Goal: Task Accomplishment & Management: Manage account settings

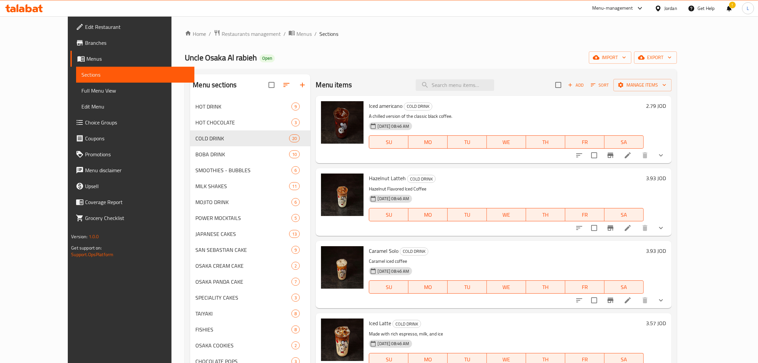
drag, startPoint x: 329, startPoint y: 24, endPoint x: 294, endPoint y: 23, distance: 34.2
click at [329, 25] on div "Home / Restaurants management / Menus / Sections Uncle Osaka Al rabieh Open imp…" at bounding box center [430, 236] width 518 height 440
click at [15, 7] on icon at bounding box center [24, 8] width 38 height 8
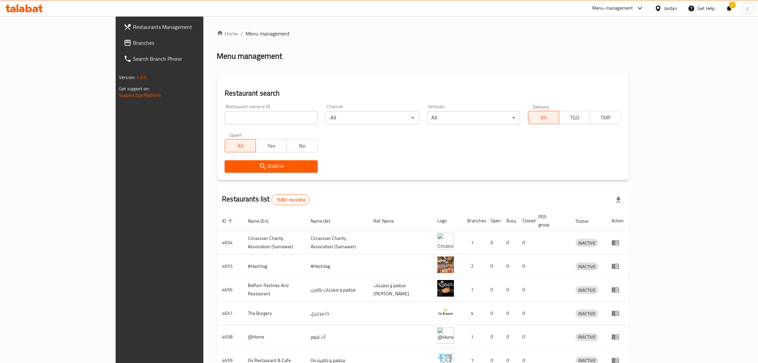
click at [133, 46] on span "Branches" at bounding box center [185, 43] width 104 height 8
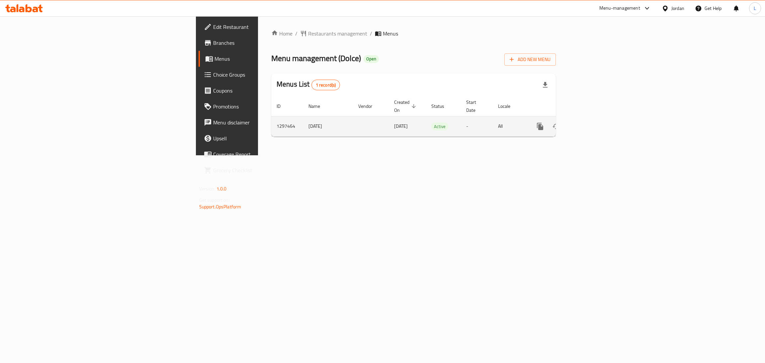
click at [592, 123] on icon "enhanced table" at bounding box center [588, 127] width 8 height 8
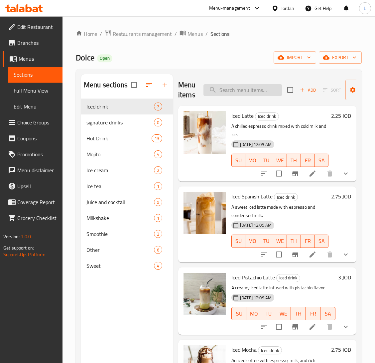
drag, startPoint x: 254, startPoint y: 90, endPoint x: 251, endPoint y: 91, distance: 3.5
click at [252, 90] on input "search" at bounding box center [242, 90] width 78 height 12
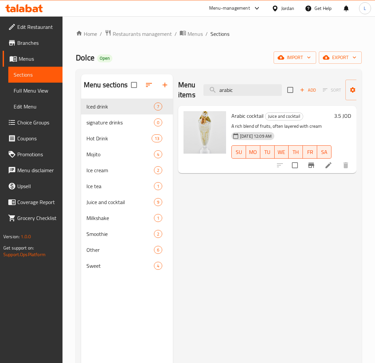
type input "arabic"
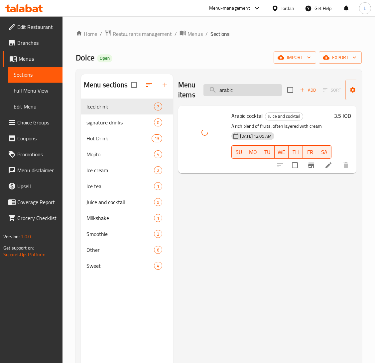
click at [249, 93] on input "arabic" at bounding box center [242, 90] width 78 height 12
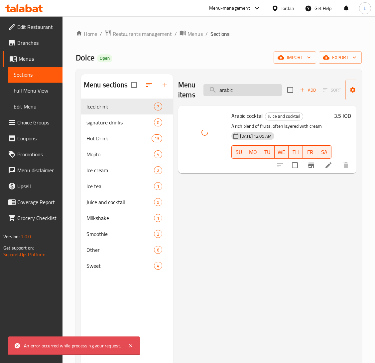
click at [249, 93] on input "arabic" at bounding box center [242, 90] width 78 height 12
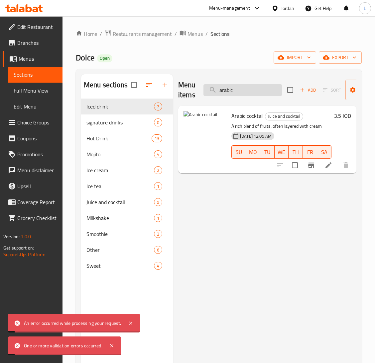
click at [249, 93] on input "arabic" at bounding box center [242, 90] width 78 height 12
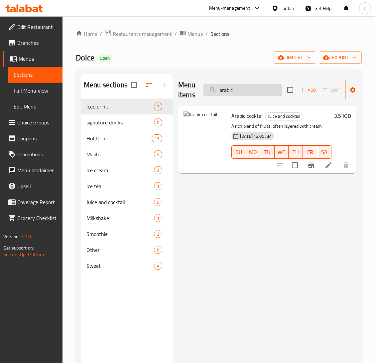
click at [258, 91] on input "arabic" at bounding box center [242, 90] width 78 height 12
click at [330, 165] on icon at bounding box center [328, 165] width 6 height 6
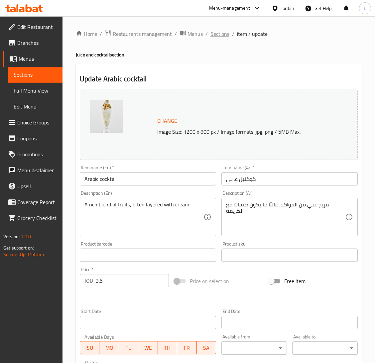
click at [218, 34] on span "Sections" at bounding box center [219, 34] width 19 height 8
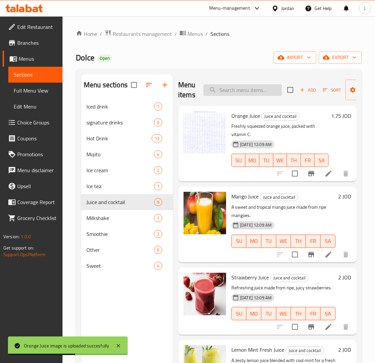
click at [244, 90] on input "search" at bounding box center [242, 90] width 78 height 12
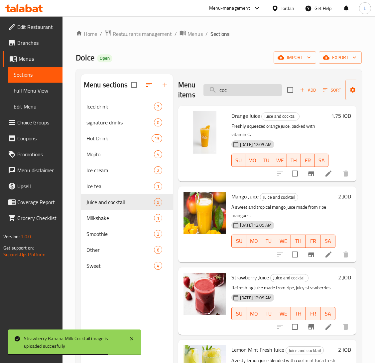
click at [239, 93] on input "coc" at bounding box center [242, 90] width 78 height 12
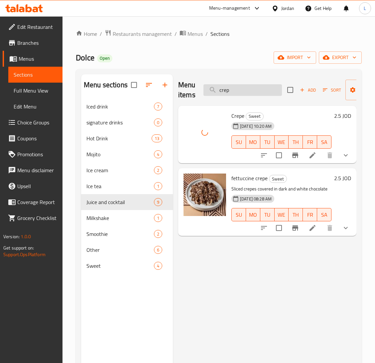
click at [242, 90] on input "crep" at bounding box center [242, 90] width 78 height 12
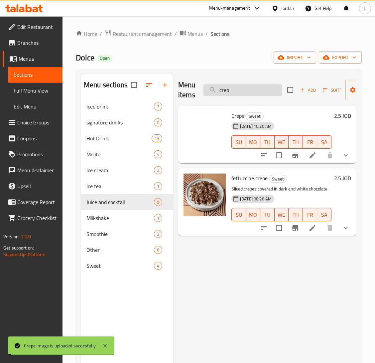
click at [242, 90] on input "crep" at bounding box center [242, 90] width 78 height 12
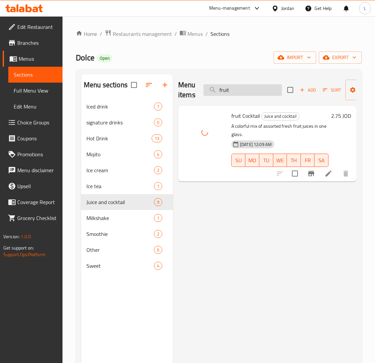
click at [253, 93] on input "fruit" at bounding box center [242, 90] width 78 height 12
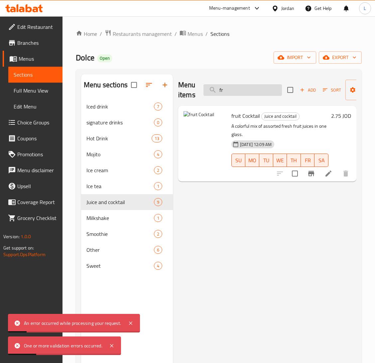
type input "f"
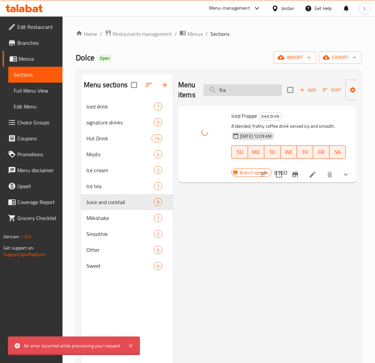
click at [245, 92] on input "fra" at bounding box center [242, 90] width 78 height 12
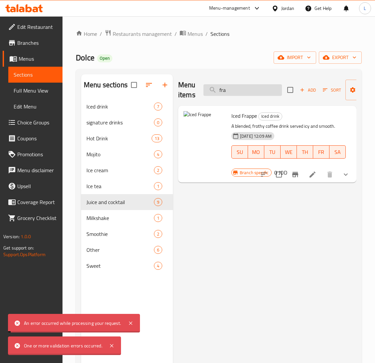
click at [245, 92] on input "fra" at bounding box center [242, 90] width 78 height 12
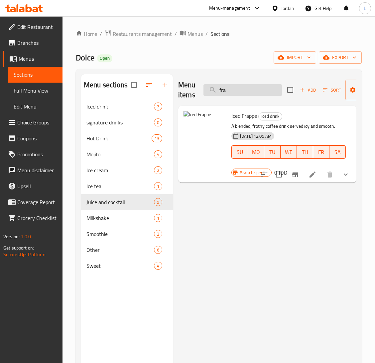
click at [243, 94] on input "fra" at bounding box center [242, 90] width 78 height 12
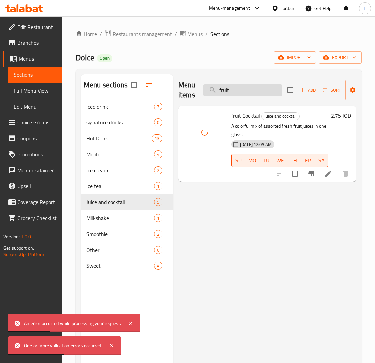
click at [234, 91] on input "fruit" at bounding box center [242, 90] width 78 height 12
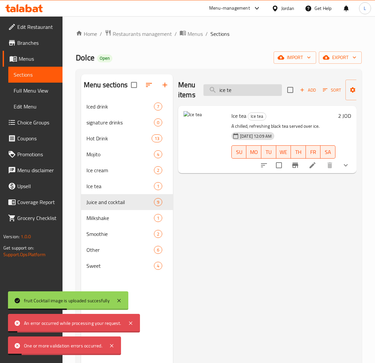
click at [232, 89] on input "ice te" at bounding box center [242, 90] width 78 height 12
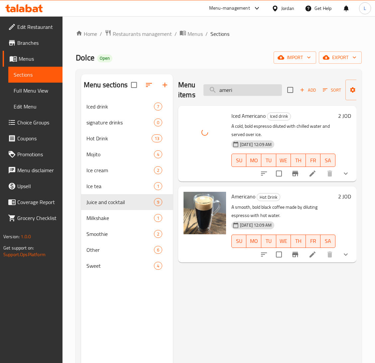
click at [234, 92] on input "ameri" at bounding box center [242, 90] width 78 height 12
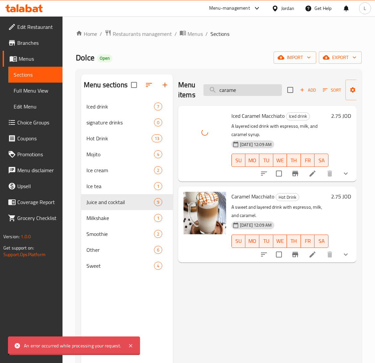
click at [247, 90] on input "carame" at bounding box center [242, 90] width 78 height 12
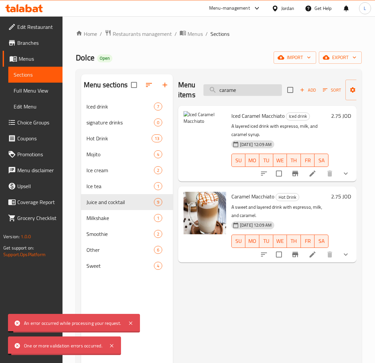
click at [247, 90] on input "carame" at bounding box center [242, 90] width 78 height 12
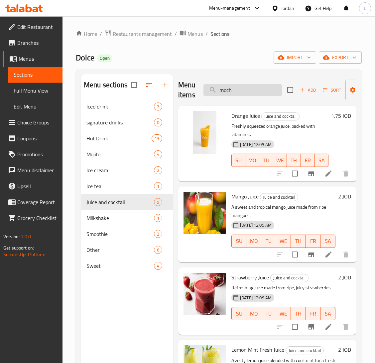
click at [236, 91] on input "moch" at bounding box center [242, 90] width 78 height 12
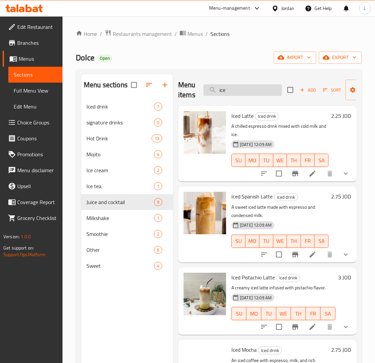
click at [243, 90] on input "ice" at bounding box center [242, 90] width 78 height 12
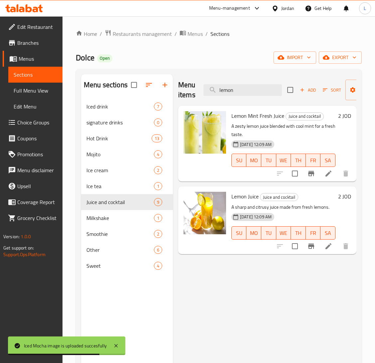
type input "lemon"
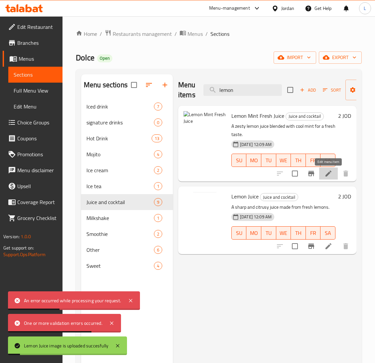
click at [330, 172] on icon at bounding box center [328, 174] width 8 height 8
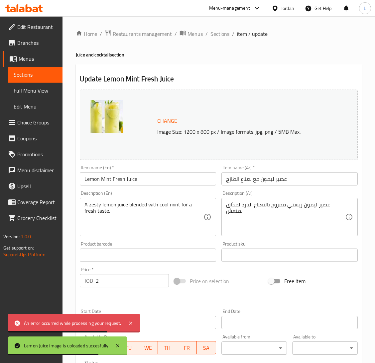
click at [173, 121] on span "Change" at bounding box center [167, 121] width 20 height 10
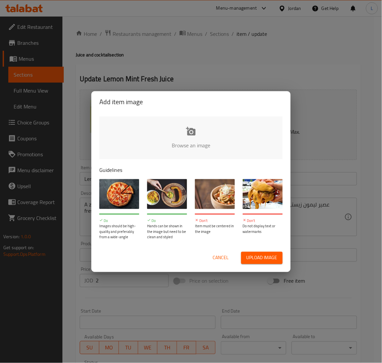
type input "C:\fakepath\lemon mint.png"
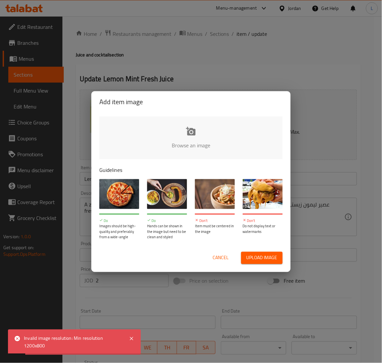
click at [222, 260] on span "Cancel" at bounding box center [221, 258] width 16 height 8
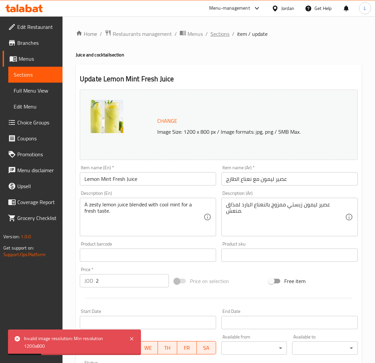
click at [216, 33] on span "Sections" at bounding box center [219, 34] width 19 height 8
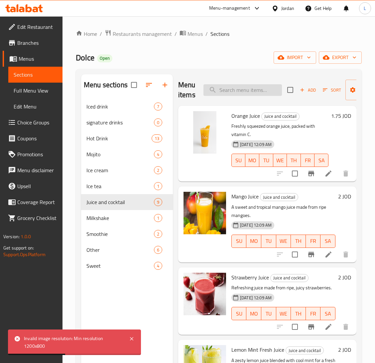
click at [250, 88] on input "search" at bounding box center [242, 90] width 78 height 12
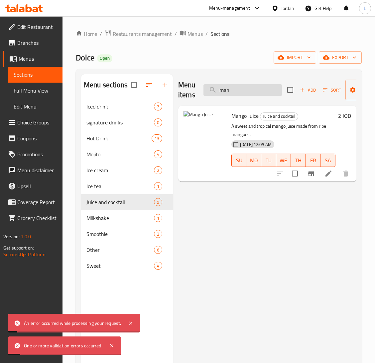
click at [224, 90] on input "man" at bounding box center [242, 90] width 78 height 12
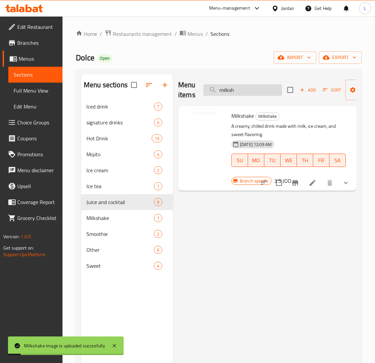
click at [248, 90] on input "milksh" at bounding box center [242, 90] width 78 height 12
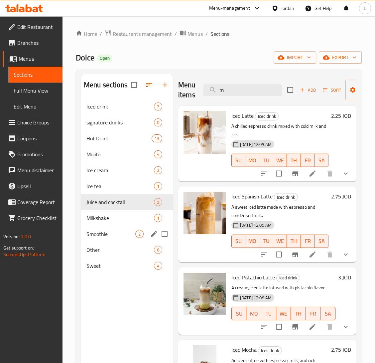
click at [120, 236] on span "Smoothie" at bounding box center [110, 234] width 49 height 8
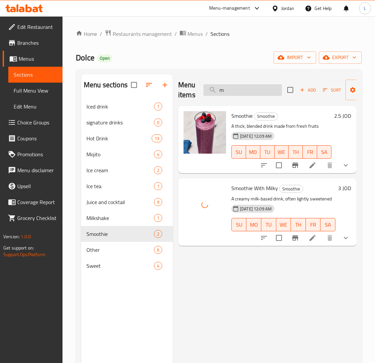
click at [232, 91] on input "m" at bounding box center [242, 90] width 78 height 12
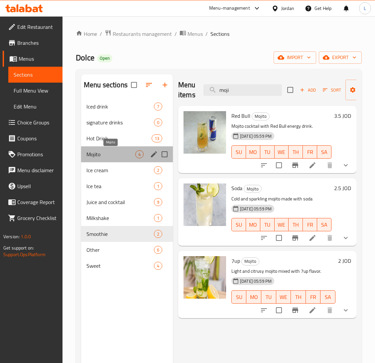
click at [113, 158] on span "Mojito" at bounding box center [110, 154] width 49 height 8
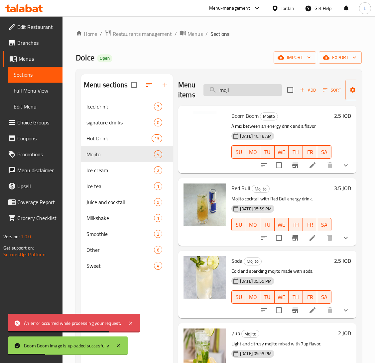
click at [244, 91] on input "moji" at bounding box center [242, 90] width 78 height 12
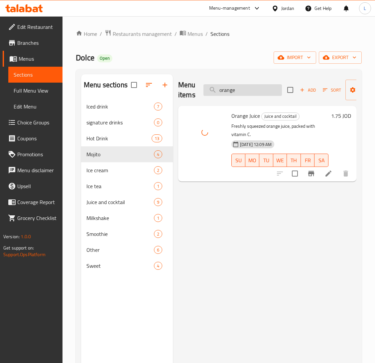
click at [227, 89] on input "orange" at bounding box center [242, 90] width 78 height 12
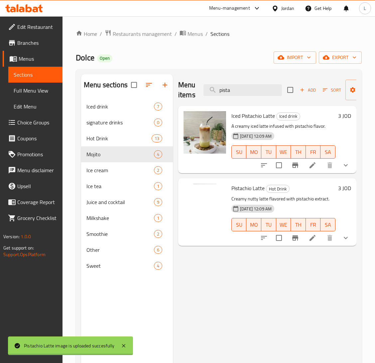
click at [236, 97] on div "Menu items pista Add Sort Manage items" at bounding box center [267, 90] width 178 height 32
click at [111, 232] on span "Smoothie" at bounding box center [110, 234] width 49 height 8
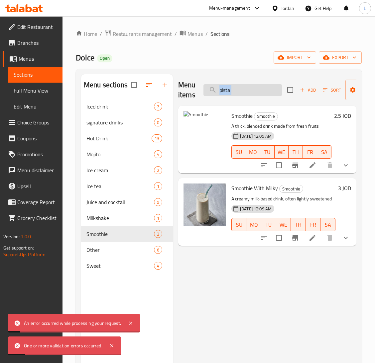
click at [247, 93] on input "pista" at bounding box center [242, 90] width 78 height 12
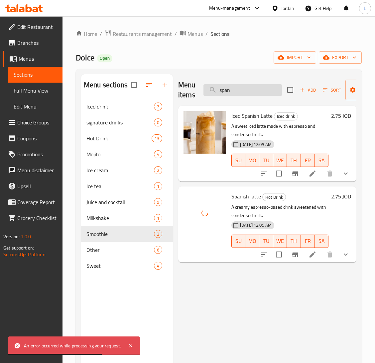
click at [242, 95] on input "span" at bounding box center [242, 90] width 78 height 12
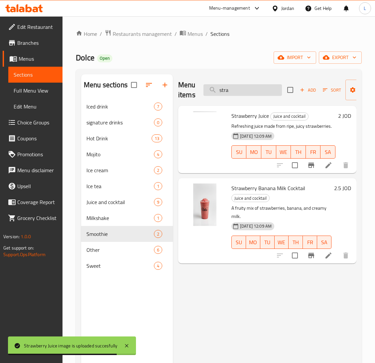
click at [253, 90] on input "stra" at bounding box center [242, 90] width 78 height 12
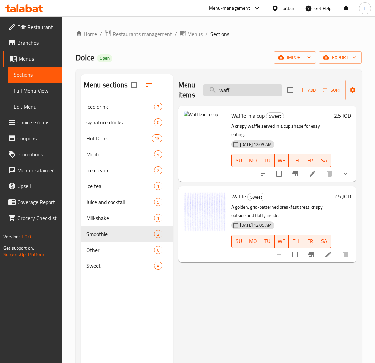
click at [272, 90] on input "waff" at bounding box center [242, 90] width 78 height 12
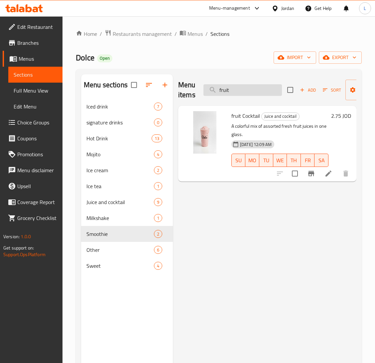
click at [242, 94] on input "fruit" at bounding box center [242, 90] width 78 height 12
type input "f"
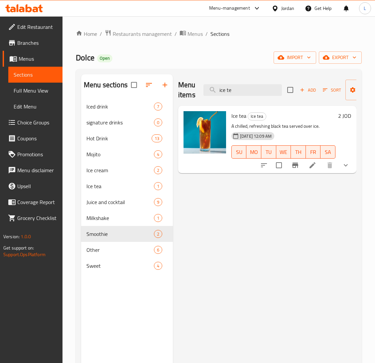
type input "ice te"
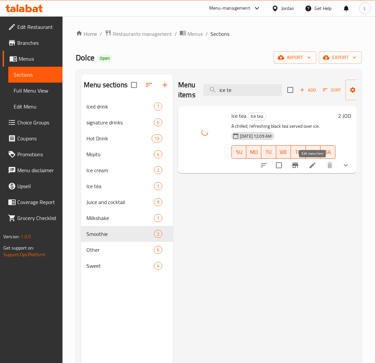
click at [314, 165] on icon at bounding box center [312, 165] width 6 height 6
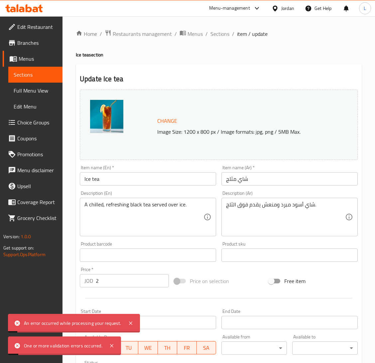
click at [161, 116] on span "Change" at bounding box center [167, 121] width 20 height 10
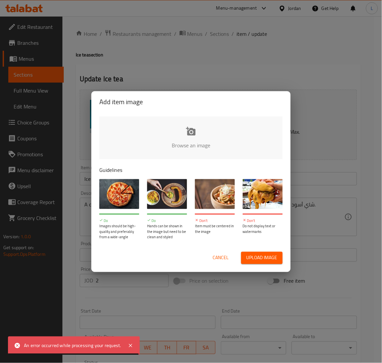
click at [217, 255] on span "Cancel" at bounding box center [221, 258] width 16 height 8
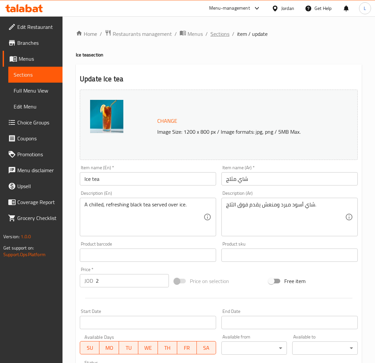
click at [216, 34] on span "Sections" at bounding box center [219, 34] width 19 height 8
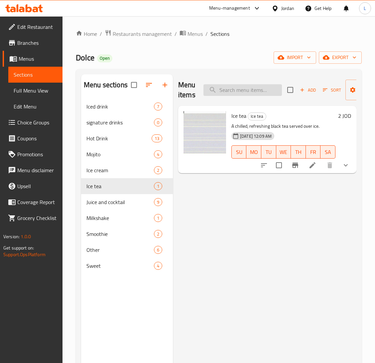
click at [233, 93] on input "search" at bounding box center [242, 90] width 78 height 12
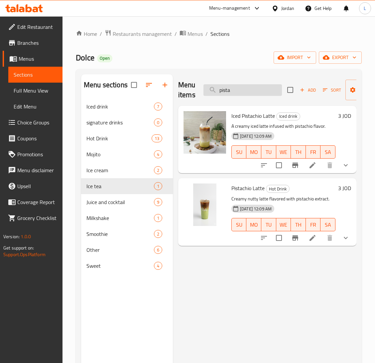
click at [250, 92] on input "pista" at bounding box center [242, 90] width 78 height 12
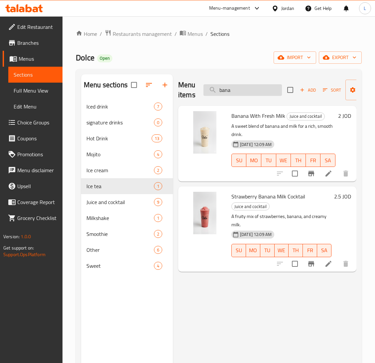
click at [234, 90] on input "bana" at bounding box center [242, 90] width 78 height 12
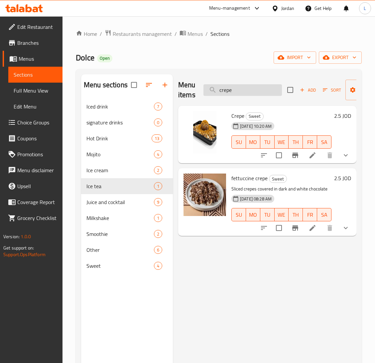
click at [232, 90] on input "crepe" at bounding box center [242, 90] width 78 height 12
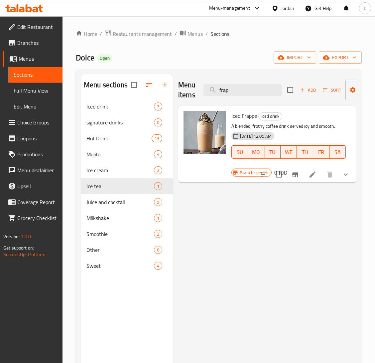
type input "frap"
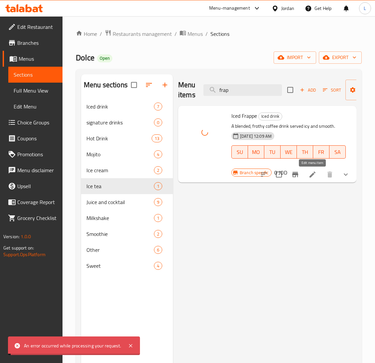
click at [315, 176] on icon at bounding box center [312, 175] width 8 height 8
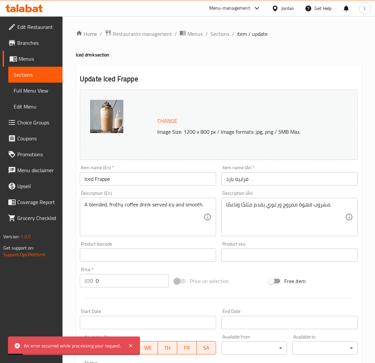
click at [184, 118] on div "Change Image Size: 1200 x 800 px / Image formats: jpg, png / 5MB Max." at bounding box center [250, 125] width 193 height 22
click at [170, 120] on span "Change" at bounding box center [167, 121] width 20 height 10
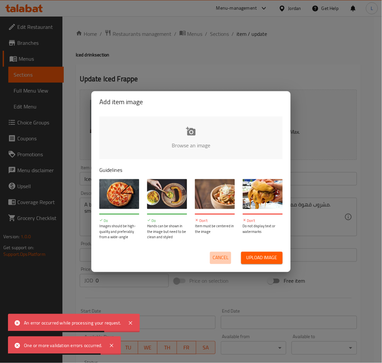
click at [219, 262] on button "Cancel" at bounding box center [220, 258] width 21 height 12
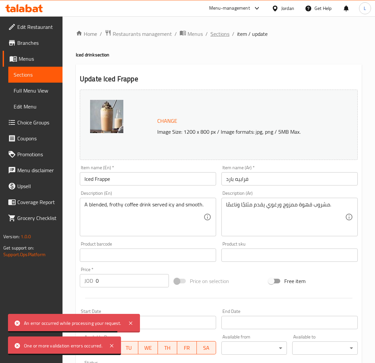
click at [218, 35] on span "Sections" at bounding box center [219, 34] width 19 height 8
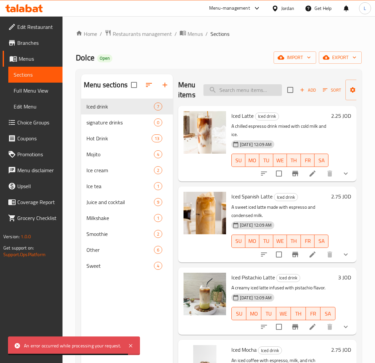
click at [251, 88] on input "search" at bounding box center [242, 90] width 78 height 12
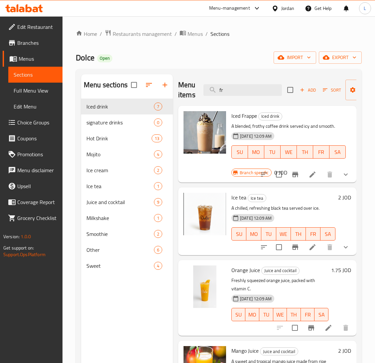
type input "fr"
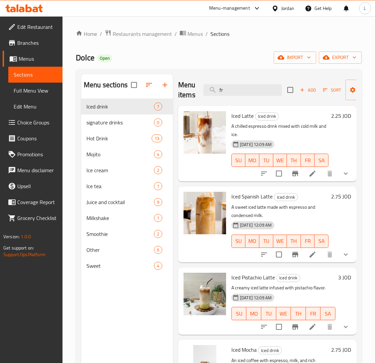
click at [27, 11] on icon at bounding box center [29, 8] width 6 height 8
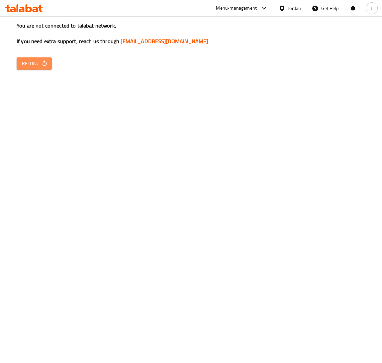
click at [43, 62] on icon "button" at bounding box center [44, 63] width 7 height 7
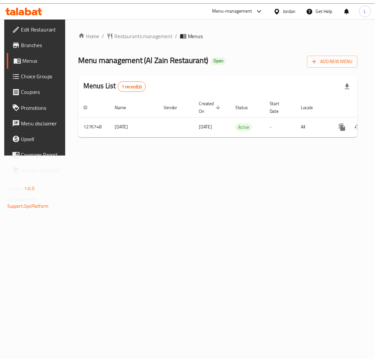
scroll to position [0, 38]
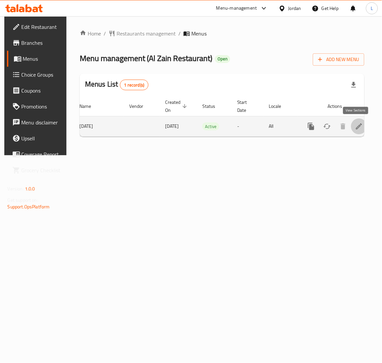
click at [356, 129] on icon "enhanced table" at bounding box center [359, 127] width 8 height 8
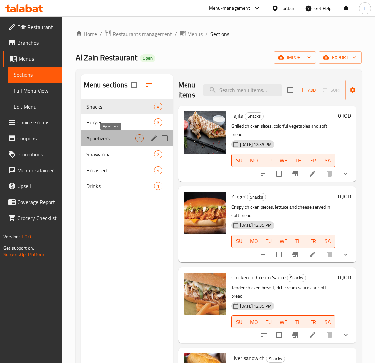
click at [105, 141] on span "Appetizers" at bounding box center [110, 139] width 49 height 8
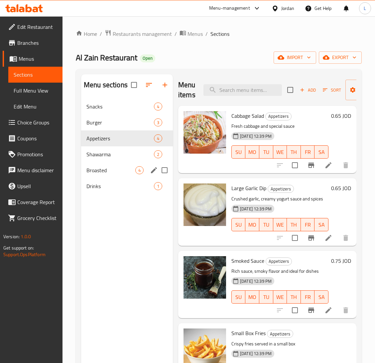
click at [113, 166] on div "Broasted 4" at bounding box center [127, 170] width 92 height 16
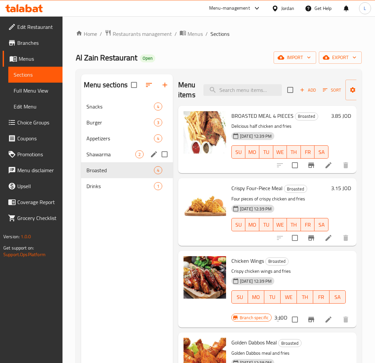
click at [113, 152] on span "Shawarma" at bounding box center [110, 154] width 49 height 8
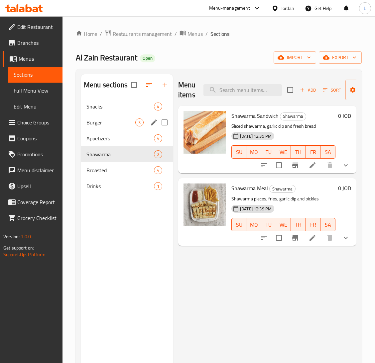
click at [109, 118] on div "Burger 3" at bounding box center [127, 123] width 92 height 16
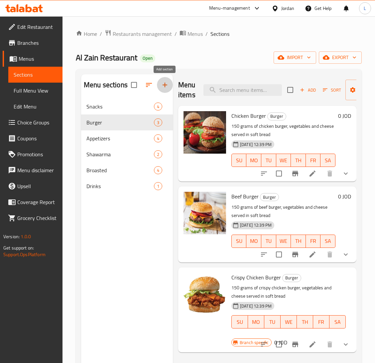
click at [168, 85] on icon "button" at bounding box center [165, 85] width 8 height 8
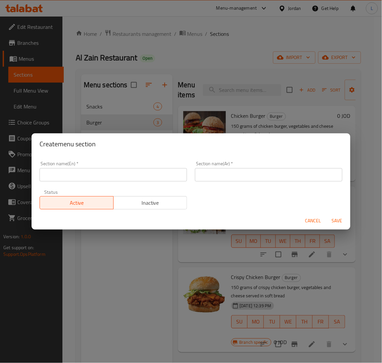
click at [143, 171] on input "text" at bounding box center [114, 174] width 148 height 13
paste input "Gathering meals"
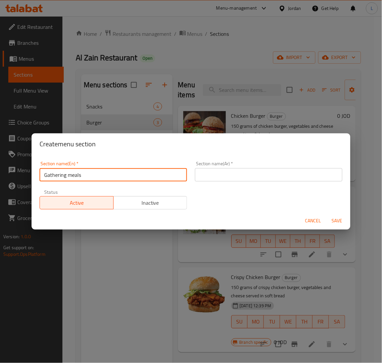
type input "Gathering meals"
click at [221, 168] on div "Section name(Ar)   * Section name(Ar) *" at bounding box center [269, 171] width 148 height 20
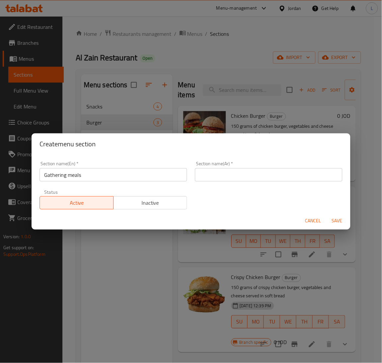
drag, startPoint x: 234, startPoint y: 184, endPoint x: 233, endPoint y: 179, distance: 5.6
click at [234, 185] on div "Section name(Ar)   * Section name(Ar) *" at bounding box center [268, 171] width 155 height 28
drag, startPoint x: 233, startPoint y: 176, endPoint x: 170, endPoint y: 48, distance: 142.3
click at [233, 176] on input "text" at bounding box center [269, 174] width 148 height 13
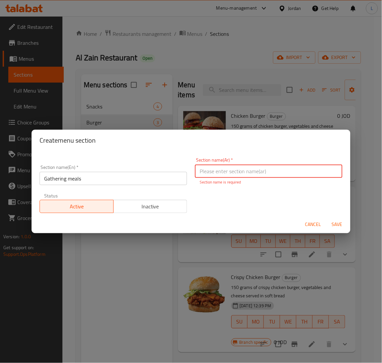
paste input "جمع الوجبات"
click at [216, 174] on input "جمع الوجبات" at bounding box center [269, 171] width 148 height 13
type input "ع الوجبات"
click at [216, 170] on input "ع الوجبات" at bounding box center [269, 171] width 148 height 13
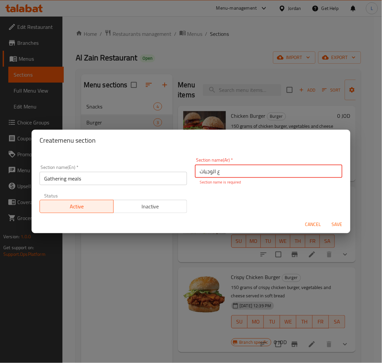
click at [216, 170] on input "ع الوجبات" at bounding box center [269, 171] width 148 height 13
type input "ت"
type input "وجبات الجمعات"
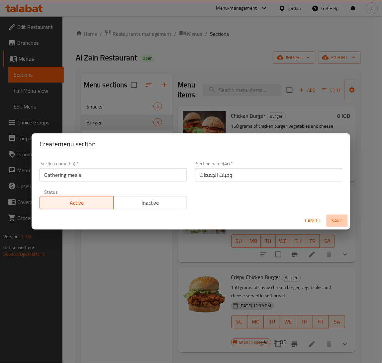
click at [328, 223] on button "Save" at bounding box center [337, 221] width 21 height 12
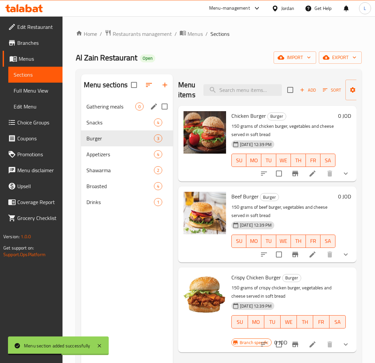
drag, startPoint x: 119, startPoint y: 109, endPoint x: 154, endPoint y: 110, distance: 35.9
click at [119, 109] on span "Gathering meals" at bounding box center [110, 107] width 49 height 8
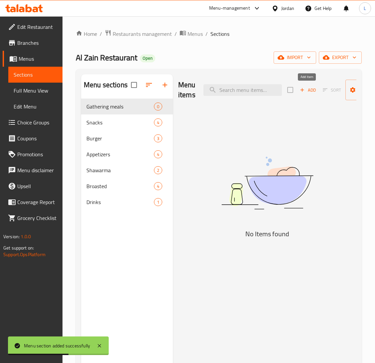
click at [310, 89] on span "Add" at bounding box center [308, 90] width 18 height 8
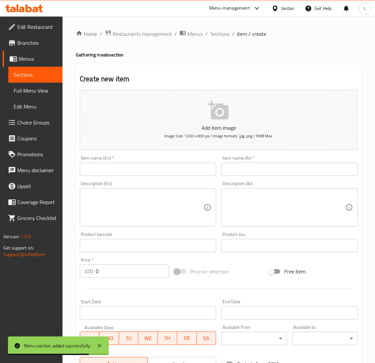
drag, startPoint x: 140, startPoint y: 167, endPoint x: 228, endPoint y: 172, distance: 87.8
click at [140, 167] on input "text" at bounding box center [148, 169] width 136 height 13
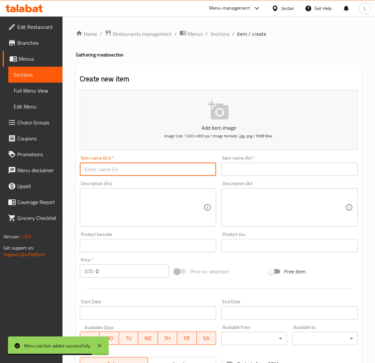
paste input ""Economical shawarma meal ""
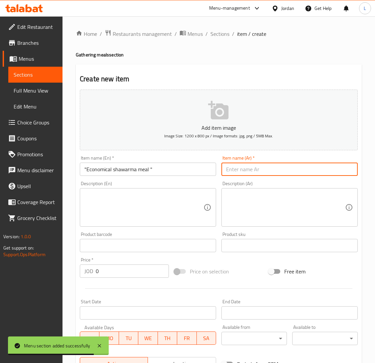
drag, startPoint x: 291, startPoint y: 166, endPoint x: 320, endPoint y: 161, distance: 29.0
click at [291, 166] on input "text" at bounding box center [289, 169] width 136 height 13
click at [175, 175] on input ""Economical shawarma meal "" at bounding box center [148, 169] width 136 height 13
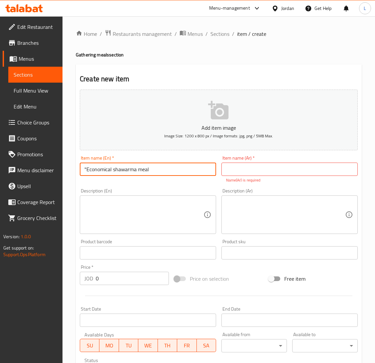
click at [86, 170] on input ""Economical shawarma meal" at bounding box center [148, 169] width 136 height 13
type input "Economical shawarma meal"
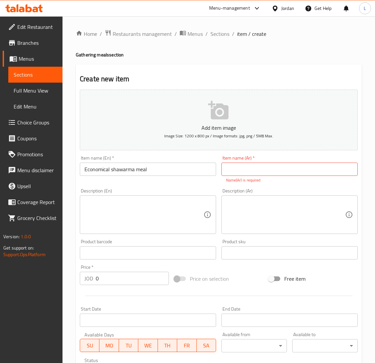
drag, startPoint x: 258, startPoint y: 164, endPoint x: 258, endPoint y: 172, distance: 8.0
click at [258, 164] on input "text" at bounding box center [289, 169] width 136 height 13
paste input "وجبه شاورما اقتصاديه"
type input "وجبه شاورما اقتصاديه"
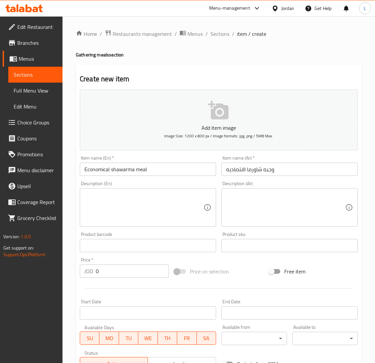
drag, startPoint x: 128, startPoint y: 223, endPoint x: 139, endPoint y: 223, distance: 10.6
click at [128, 223] on textarea at bounding box center [143, 208] width 119 height 32
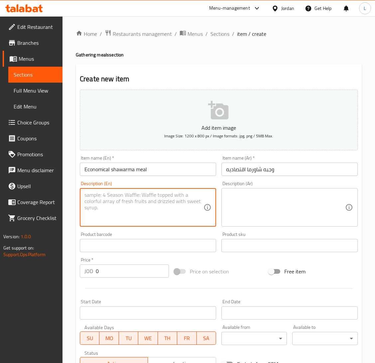
paste textarea ""2 coleslaw, 2 pickles, 2 garlic sauces, ketchup, fries ""
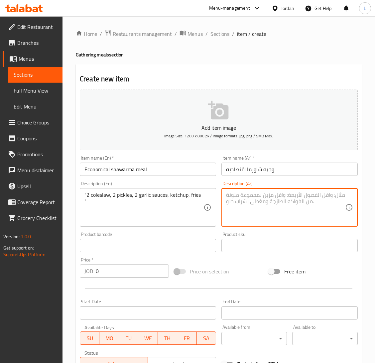
click at [240, 206] on textarea at bounding box center [285, 208] width 119 height 32
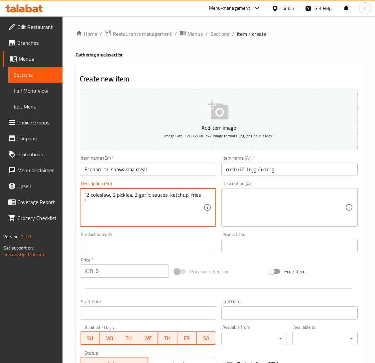
drag, startPoint x: 89, startPoint y: 202, endPoint x: 79, endPoint y: 202, distance: 10.0
click at [87, 194] on textarea ""2 coleslaw, 2 pickles, 2 garlic sauces, ketchup, fries" at bounding box center [143, 208] width 119 height 32
type textarea "2 coleslaw, 2 pickles, 2 garlic sauces, ketchup, fries"
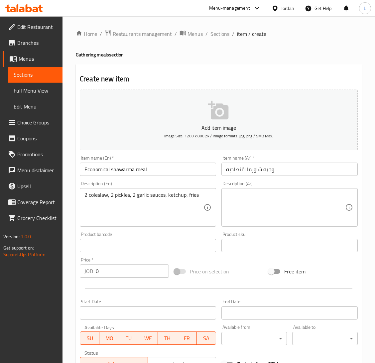
click at [260, 216] on textarea at bounding box center [285, 208] width 119 height 32
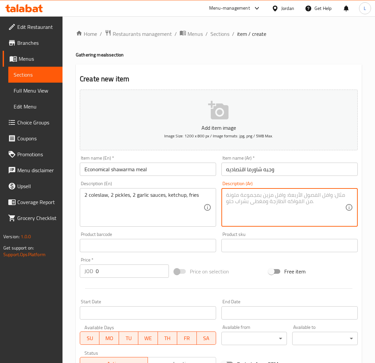
paste textarea "2 سلطه كول سلو, 2 مخلل , 2 ثومية , كاتشب , بطاطا"
type textarea "2 سلطه كول سلو, 2 مخلل , 2 ثومية , كاتشب , بطاطا"
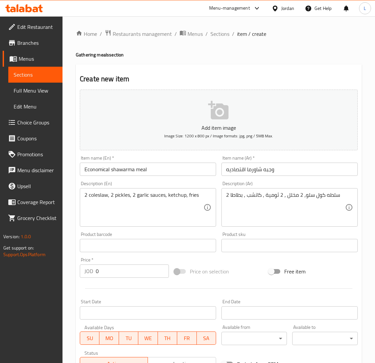
click at [119, 274] on input "0" at bounding box center [132, 271] width 73 height 13
paste input "13.75"
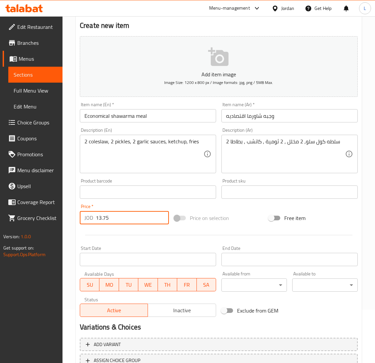
scroll to position [105, 0]
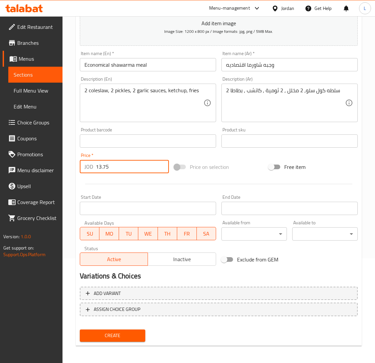
type input "13.75"
click at [134, 334] on span "Create" at bounding box center [112, 336] width 55 height 8
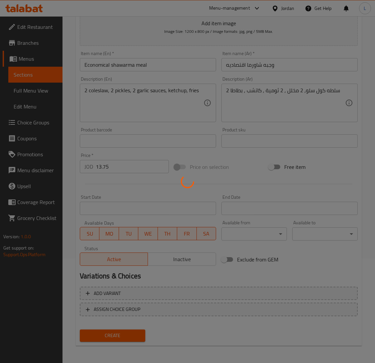
type input "0"
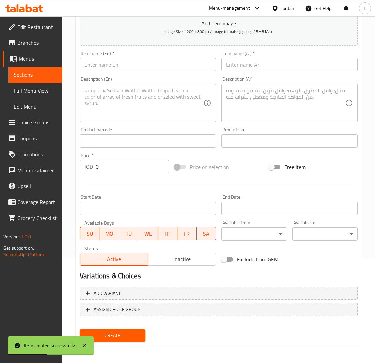
click at [100, 60] on input "text" at bounding box center [148, 64] width 136 height 13
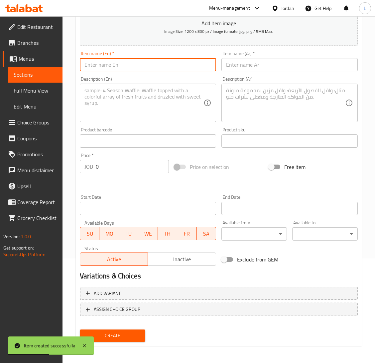
paste input "Family Shawarma meal"
type input "Family Shawarma meal"
click at [250, 64] on input "text" at bounding box center [289, 64] width 136 height 13
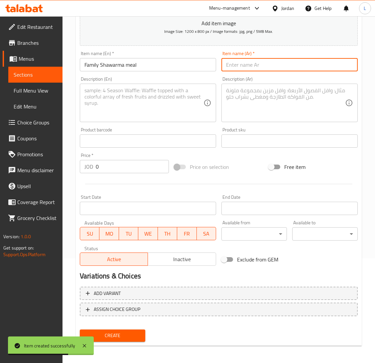
drag, startPoint x: 243, startPoint y: 60, endPoint x: 242, endPoint y: 70, distance: 9.3
click at [243, 60] on input "text" at bounding box center [289, 64] width 136 height 13
paste input "وجبه شاورما عائليه"
type input "وجبه شاورما عائليه"
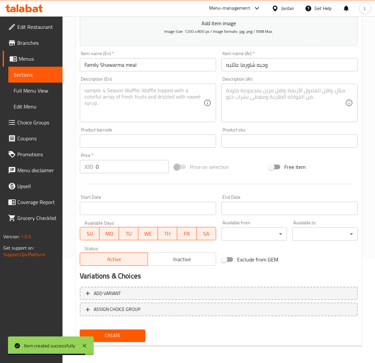
drag, startPoint x: 157, startPoint y: 100, endPoint x: 169, endPoint y: 106, distance: 13.4
click at [157, 102] on textarea at bounding box center [143, 103] width 119 height 32
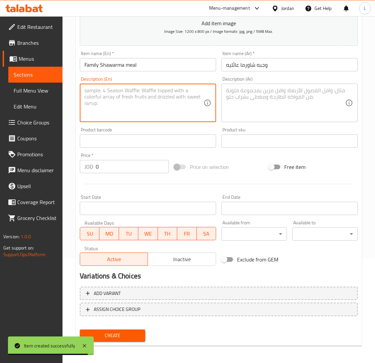
paste textarea ""1 coleslaw, 1 pickles, 1 garlic sauces, ketchup, fries ""
type textarea ""1 coleslaw, 1 pickles, 1 garlic sauces, ketchup, fries ""
click at [280, 103] on textarea at bounding box center [285, 103] width 119 height 32
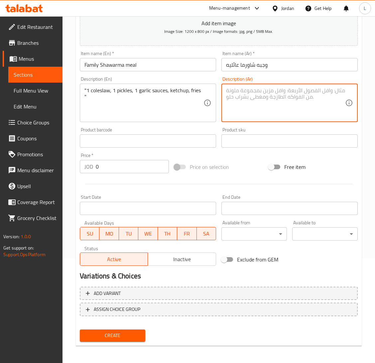
click at [250, 103] on textarea at bounding box center [285, 103] width 119 height 32
paste textarea "سلطة كول سلو واحدة، مخلل واحد، صلصة ثوم واحدة، كاتشب، بطاطس مقلية"
type textarea "سلطة كول سلو واحدة، مخلل واحد، صلصة ثوم واحدة، كاتشب، بطاطس مقلية"
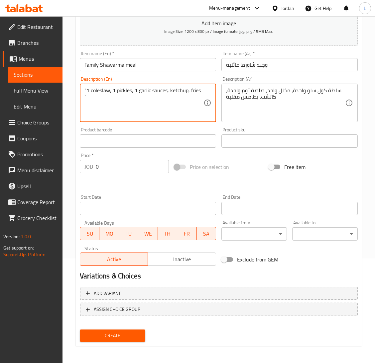
drag, startPoint x: 86, startPoint y: 94, endPoint x: 81, endPoint y: 98, distance: 6.7
click at [90, 97] on textarea ""1 coleslaw, 1 pickles, 1 garlic sauces, ketchup, fries "" at bounding box center [143, 103] width 119 height 32
click at [87, 90] on textarea ""1 coleslaw, 1 pickles, 1 garlic sauces, ketchup, fries" at bounding box center [143, 103] width 119 height 32
type textarea "1 coleslaw, 1 pickles, 1 garlic sauces, ketchup, fries"
click at [128, 166] on input "0" at bounding box center [132, 166] width 73 height 13
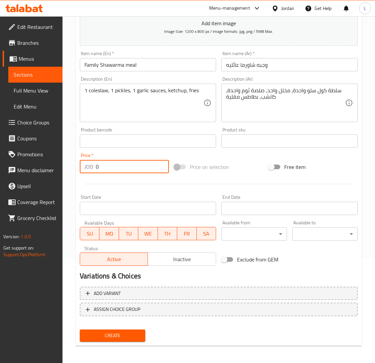
click at [128, 166] on input "0" at bounding box center [132, 166] width 73 height 13
paste input "7.5"
type input "7.50"
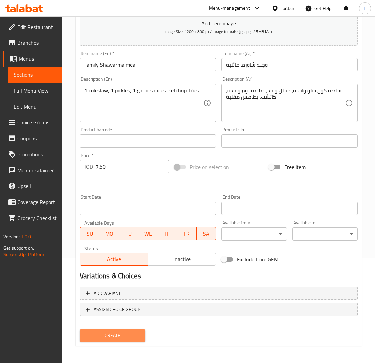
click at [137, 332] on span "Create" at bounding box center [112, 336] width 55 height 8
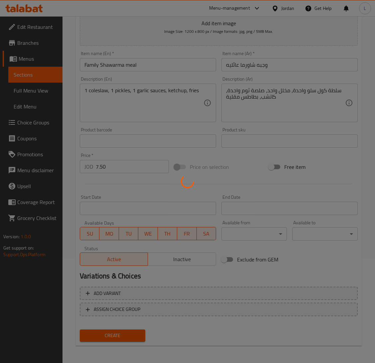
type input "0"
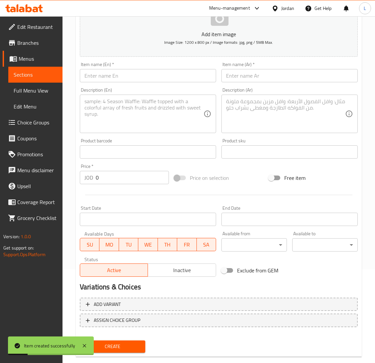
scroll to position [0, 0]
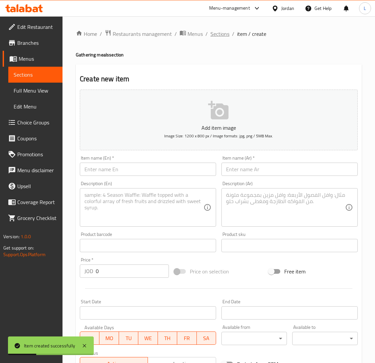
click at [216, 34] on span "Sections" at bounding box center [219, 34] width 19 height 8
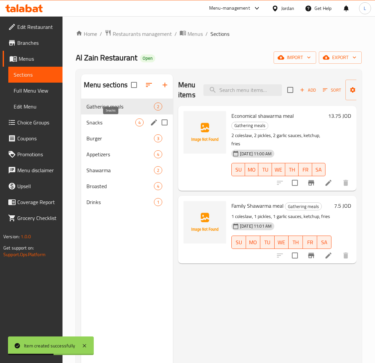
click at [109, 125] on span "Snacks" at bounding box center [110, 123] width 49 height 8
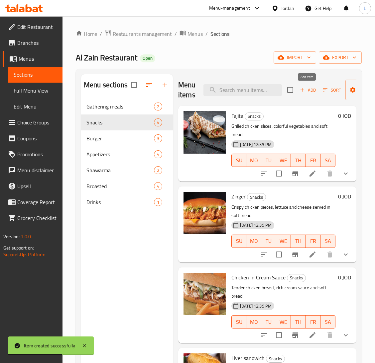
click at [307, 88] on span "Add" at bounding box center [308, 90] width 18 height 8
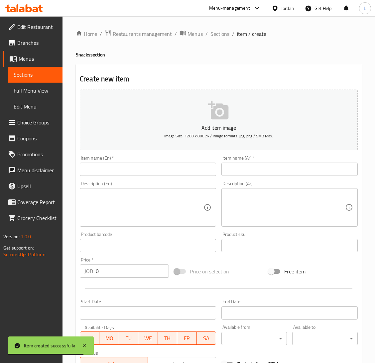
drag, startPoint x: 147, startPoint y: 172, endPoint x: 194, endPoint y: 171, distance: 47.5
click at [147, 172] on input "text" at bounding box center [148, 169] width 136 height 13
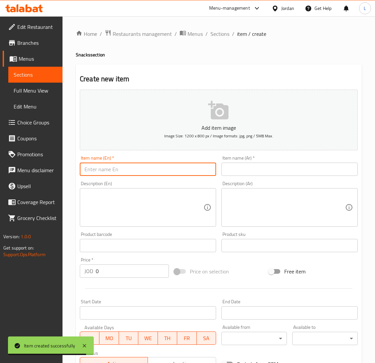
paste input "Crispy Sandwich"
type input "Crispy Sandwich"
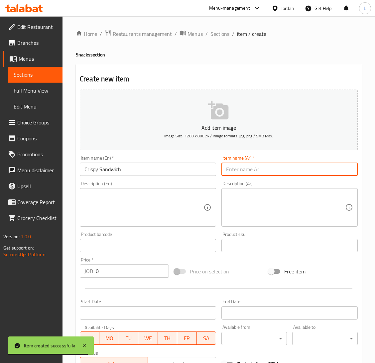
click at [263, 165] on input "text" at bounding box center [289, 169] width 136 height 13
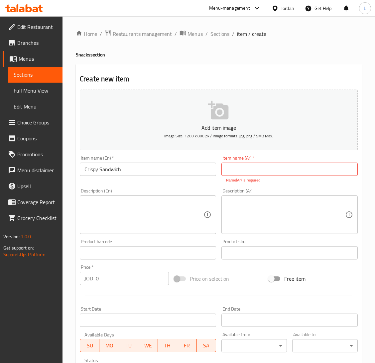
click at [260, 174] on input "text" at bounding box center [289, 169] width 136 height 13
paste input "ساندويش كريسبي"
type input "ساندويش كريسبي"
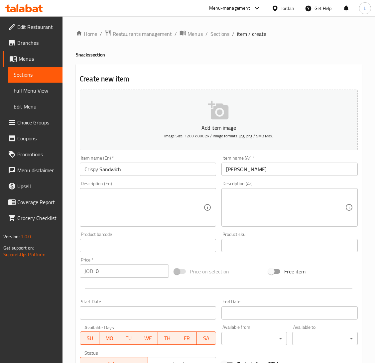
click at [107, 224] on div "Description (En)" at bounding box center [148, 207] width 136 height 39
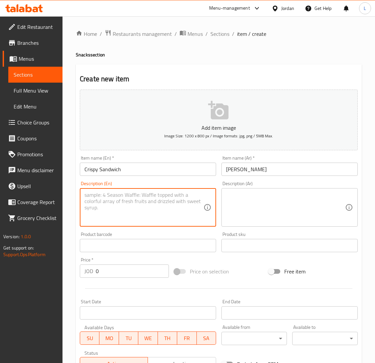
paste textarea "2 crispy pieces, Zain sauce, cheese, lettuce"
type textarea "2 crispy pieces, Zain sauce, cheese, lettuce"
click at [253, 213] on textarea at bounding box center [285, 208] width 119 height 32
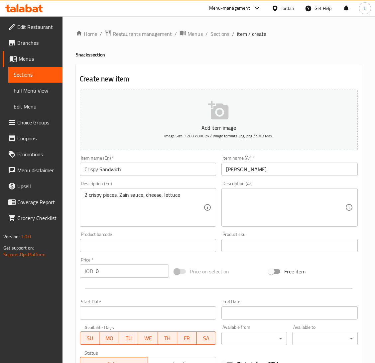
click at [224, 200] on div "Description (Ar)" at bounding box center [289, 207] width 136 height 39
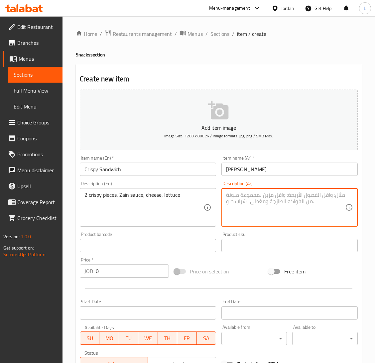
paste textarea "2 قطع كرسبي, صوص الزين, جبن, خس"
type textarea "2 قطع كرسبي, صوص الزين, جبن, خس"
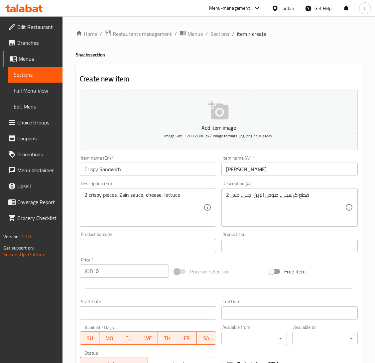
click at [103, 278] on div "Price   * JOD 0 Price *" at bounding box center [124, 268] width 94 height 26
click at [103, 272] on input "0" at bounding box center [132, 271] width 73 height 13
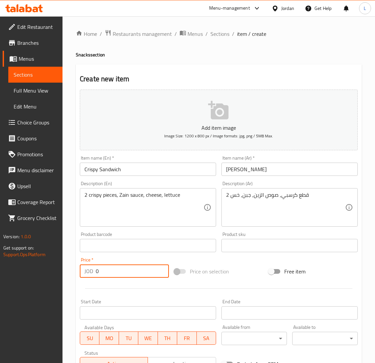
paste input "2.5"
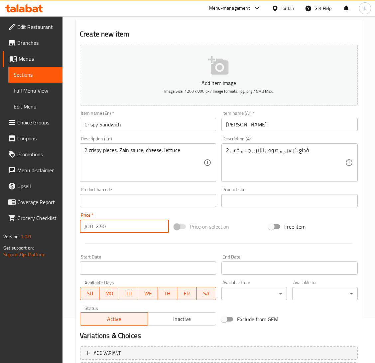
scroll to position [105, 0]
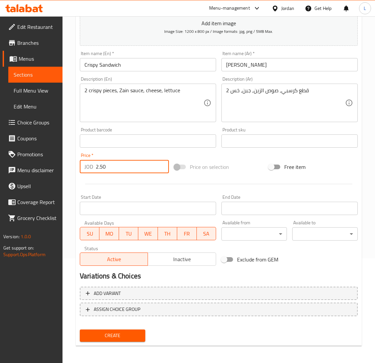
type input "2.50"
click at [134, 335] on span "Create" at bounding box center [112, 336] width 55 height 8
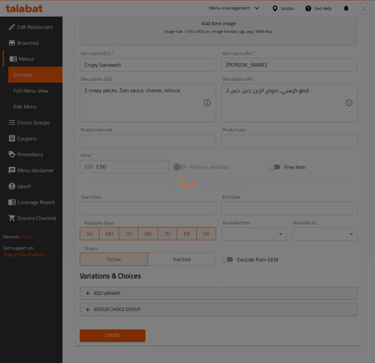
type input "0"
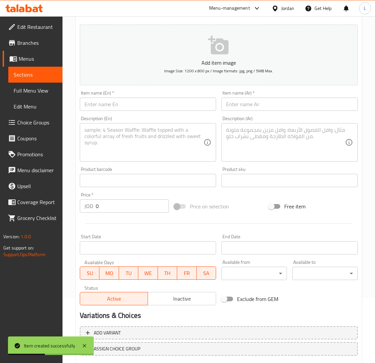
scroll to position [0, 0]
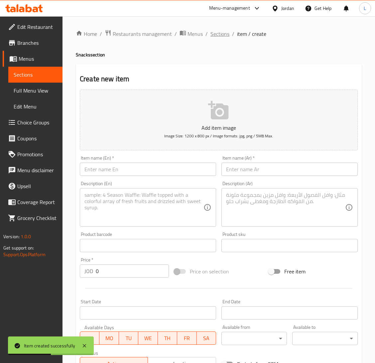
drag, startPoint x: 224, startPoint y: 34, endPoint x: 237, endPoint y: 66, distance: 35.3
click at [224, 33] on span "Sections" at bounding box center [219, 34] width 19 height 8
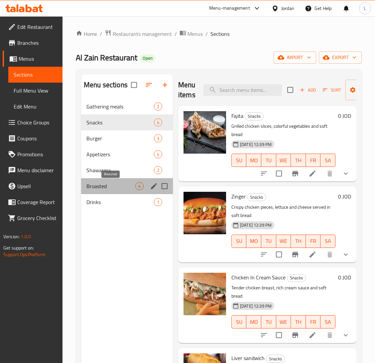
click at [113, 188] on span "Broasted" at bounding box center [110, 186] width 49 height 8
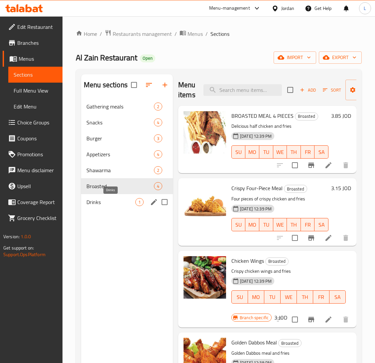
click at [106, 202] on span "Drinks" at bounding box center [110, 202] width 49 height 8
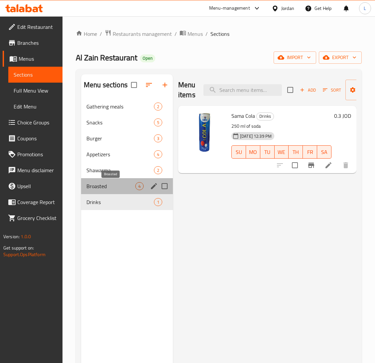
click at [107, 183] on span "Broasted" at bounding box center [110, 186] width 49 height 8
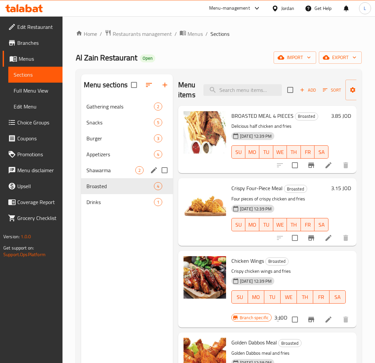
click at [107, 176] on div "Shawarma 2" at bounding box center [127, 170] width 92 height 16
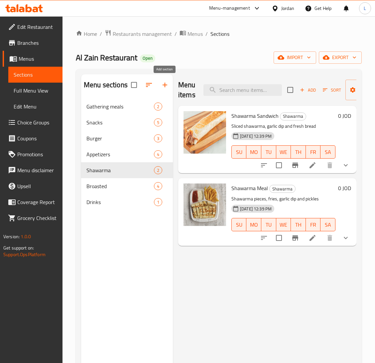
click at [164, 82] on icon "button" at bounding box center [165, 85] width 8 height 8
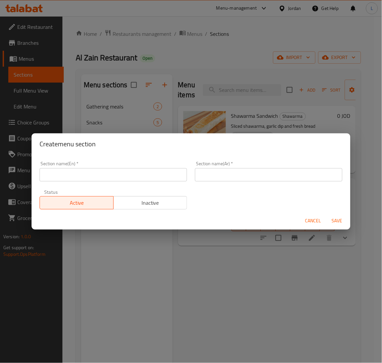
drag, startPoint x: 92, startPoint y: 175, endPoint x: 138, endPoint y: 174, distance: 45.9
click at [92, 175] on input "text" at bounding box center [114, 174] width 148 height 13
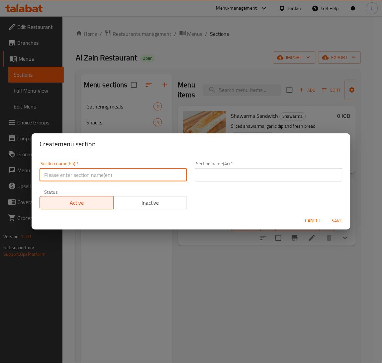
paste input "Add ons"
type input "Add ons"
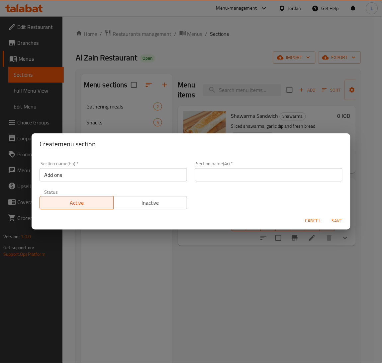
click at [249, 164] on div "Section name(Ar)   * Section name(Ar) *" at bounding box center [269, 171] width 148 height 20
click at [255, 176] on input "text" at bounding box center [269, 174] width 148 height 13
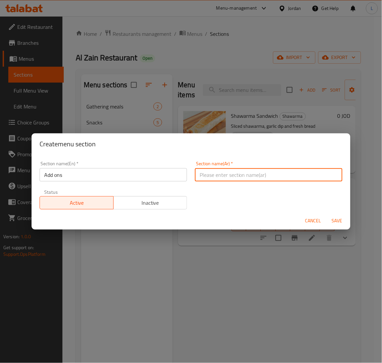
type input "اضافات"
click at [331, 220] on span "Save" at bounding box center [337, 221] width 16 height 8
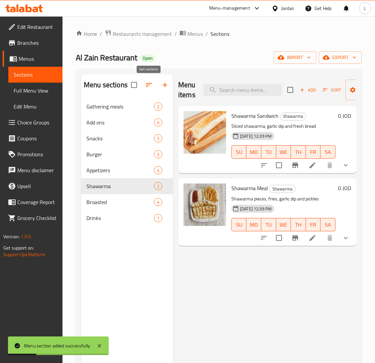
click at [150, 88] on icon "button" at bounding box center [149, 85] width 8 height 8
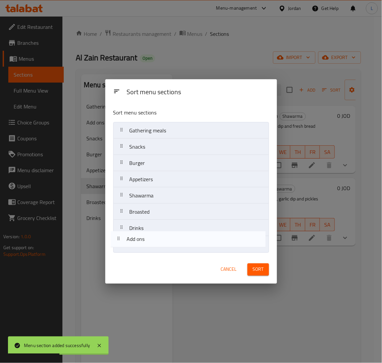
drag, startPoint x: 165, startPoint y: 149, endPoint x: 163, endPoint y: 248, distance: 99.7
click at [163, 248] on nav "Gathering meals Add ons Snacks Burger Appetizers Shawarma Broasted Drinks" at bounding box center [191, 187] width 156 height 131
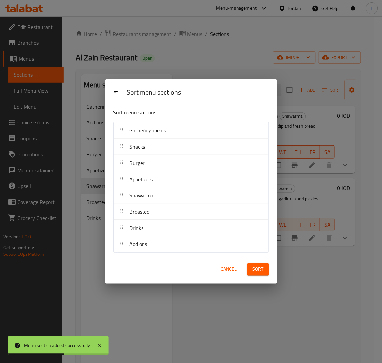
click at [256, 272] on span "Sort" at bounding box center [258, 270] width 11 height 8
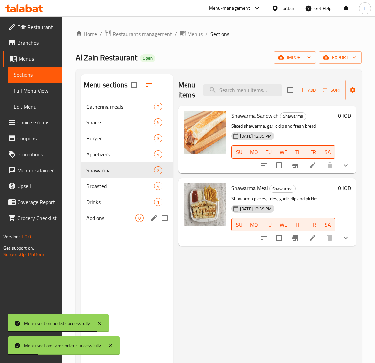
drag, startPoint x: 112, startPoint y: 212, endPoint x: 117, endPoint y: 213, distance: 4.9
click at [111, 212] on div "Add ons 0" at bounding box center [127, 218] width 92 height 16
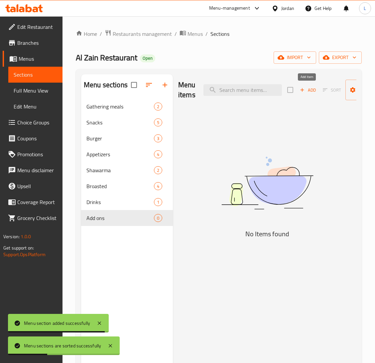
click at [304, 86] on button "Add" at bounding box center [307, 90] width 21 height 10
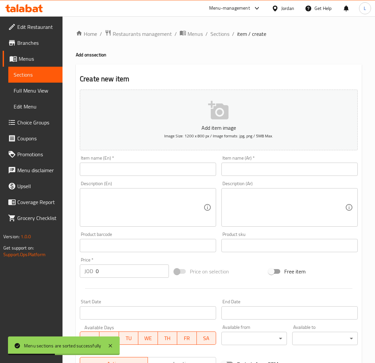
drag, startPoint x: 149, startPoint y: 170, endPoint x: 173, endPoint y: 174, distance: 24.9
click at [149, 170] on input "text" at bounding box center [148, 169] width 136 height 13
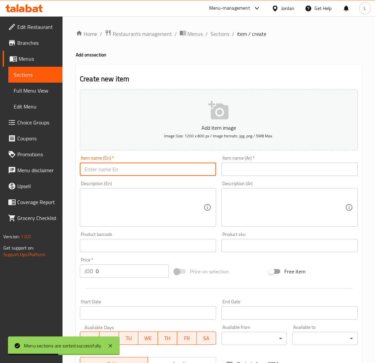
paste input "Large Fries box"
type input "Large Fries box"
click at [241, 174] on input "text" at bounding box center [289, 169] width 136 height 13
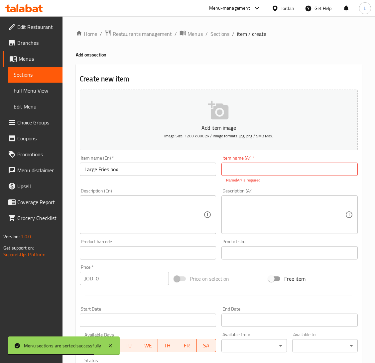
drag, startPoint x: 268, startPoint y: 172, endPoint x: 301, endPoint y: 172, distance: 33.2
click at [268, 172] on input "text" at bounding box center [289, 169] width 136 height 13
paste input "علبه بطاطا كبيره"
type input "علبه بطاطا كبيره"
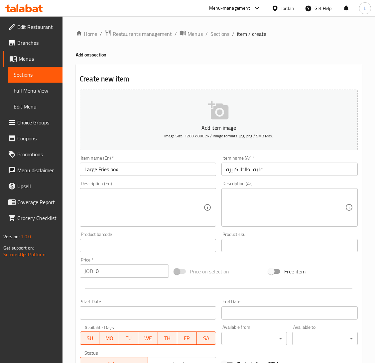
drag, startPoint x: 138, startPoint y: 208, endPoint x: 164, endPoint y: 206, distance: 26.6
click at [138, 208] on textarea at bounding box center [143, 208] width 119 height 32
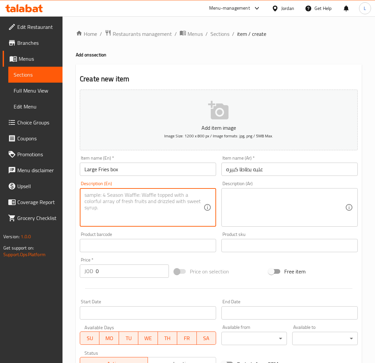
paste textarea "Fries, garlic, katchup"
type textarea "Fries, garlic, katchup"
click at [258, 204] on textarea at bounding box center [285, 208] width 119 height 32
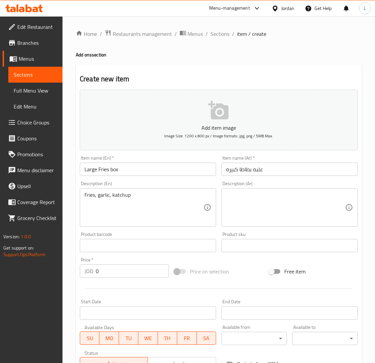
click at [236, 212] on textarea at bounding box center [285, 208] width 119 height 32
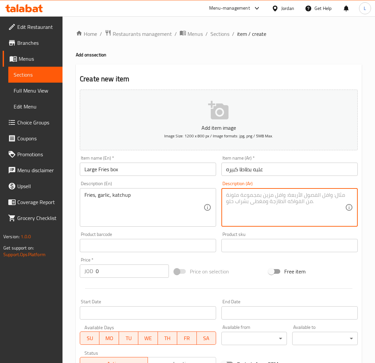
paste textarea "بطاطس مقلية، ثوم، كاتشب"
type textarea "بطاطس مقلية، ثوم، كاتشب"
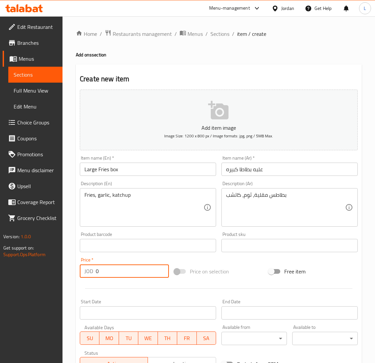
click at [125, 273] on input "0" at bounding box center [132, 271] width 73 height 13
paste input "1.75"
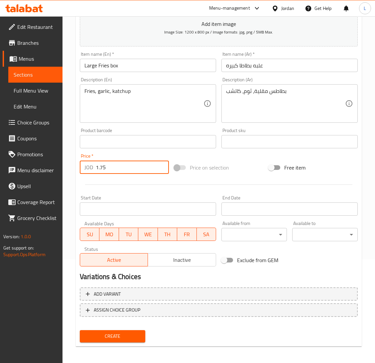
scroll to position [105, 0]
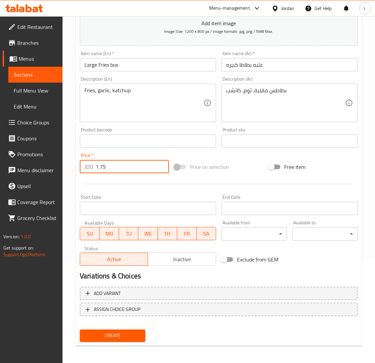
type input "1.75"
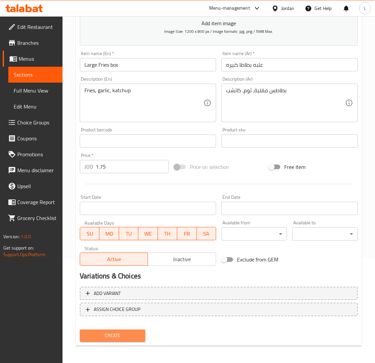
click at [113, 337] on span "Create" at bounding box center [112, 336] width 55 height 8
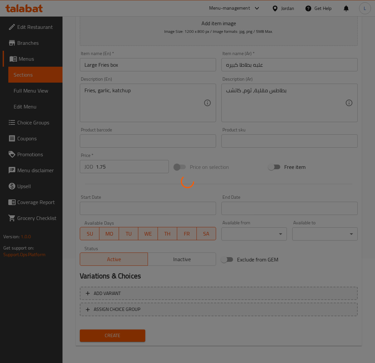
scroll to position [0, 0]
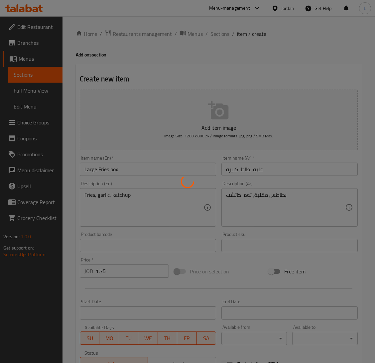
type input "0"
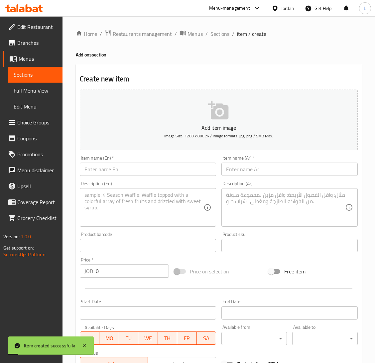
drag, startPoint x: 212, startPoint y: 33, endPoint x: 233, endPoint y: 41, distance: 21.8
click at [212, 33] on span "Sections" at bounding box center [219, 34] width 19 height 8
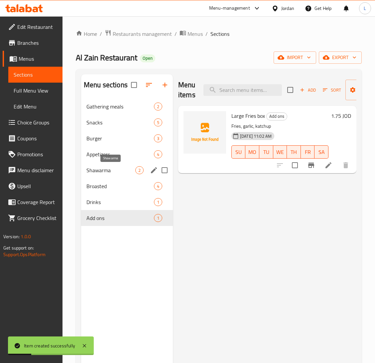
click at [109, 166] on span "Shawarma" at bounding box center [110, 170] width 49 height 8
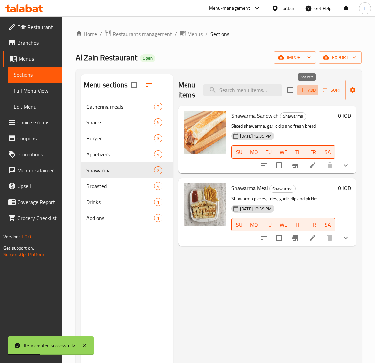
click at [300, 95] on button "Add" at bounding box center [307, 90] width 21 height 10
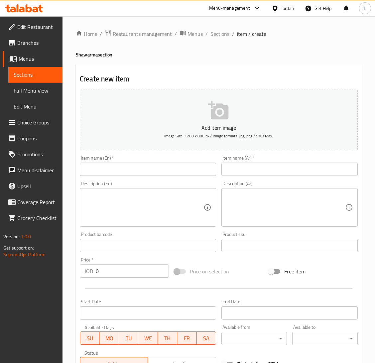
drag, startPoint x: 186, startPoint y: 178, endPoint x: 193, endPoint y: 176, distance: 7.3
click at [186, 179] on div "Description (En) Description (En)" at bounding box center [148, 204] width 142 height 51
drag, startPoint x: 193, startPoint y: 176, endPoint x: 209, endPoint y: 176, distance: 15.9
click at [193, 176] on input "text" at bounding box center [148, 169] width 136 height 13
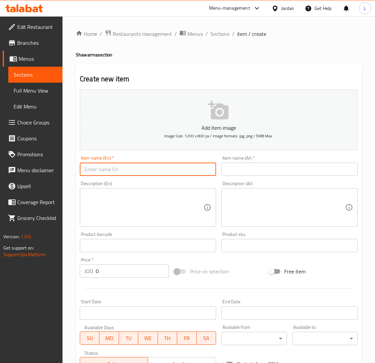
paste input "Halabi Shawarma meal"
type input "Halabi Shawarma meal"
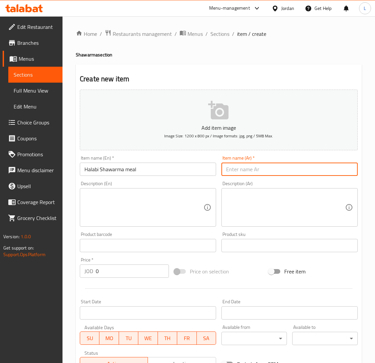
drag, startPoint x: 249, startPoint y: 168, endPoint x: 279, endPoint y: 168, distance: 29.9
click at [249, 168] on input "text" at bounding box center [289, 169] width 136 height 13
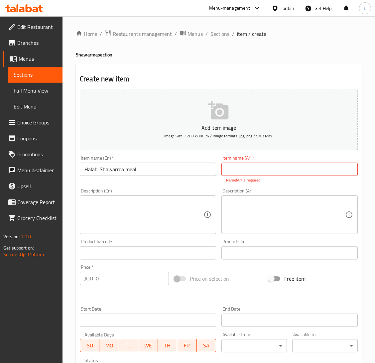
drag, startPoint x: 243, startPoint y: 166, endPoint x: 175, endPoint y: 206, distance: 78.9
click at [243, 166] on input "text" at bounding box center [289, 169] width 136 height 13
paste input "وجبه شاورما حلبي"
type input "وجبه شاورما حلبي"
click at [166, 213] on textarea at bounding box center [143, 215] width 119 height 32
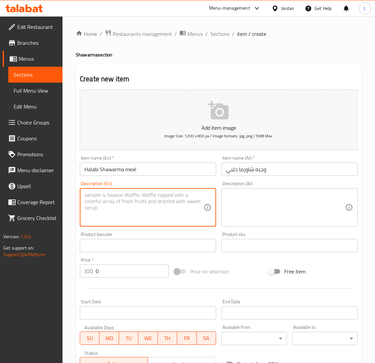
click at [137, 207] on textarea at bounding box center [143, 208] width 119 height 32
paste textarea ""Olives, sweet peppers, mozzarella cheese, cream, shawarma ""
click at [303, 214] on textarea at bounding box center [285, 208] width 119 height 32
click at [86, 208] on textarea ""Olives, sweet peppers, mozzarella cheese, cream, shawarma "" at bounding box center [143, 208] width 119 height 32
click at [88, 208] on textarea ""Olives, sweet peppers, mozzarella cheese, cream, shawarma "" at bounding box center [143, 208] width 119 height 32
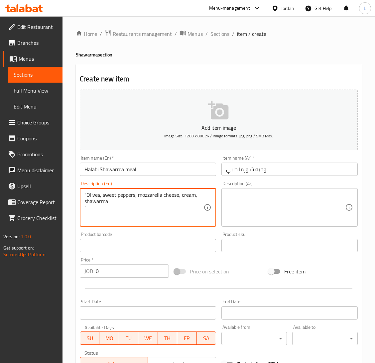
click at [88, 208] on textarea ""Olives, sweet peppers, mozzarella cheese, cream, shawarma "" at bounding box center [143, 208] width 119 height 32
click at [87, 195] on textarea ""Olives, sweet peppers, mozzarella cheese, cream, shawarma" at bounding box center [143, 208] width 119 height 32
type textarea "Olives, sweet peppers, mozzarella cheese, cream, shawarma"
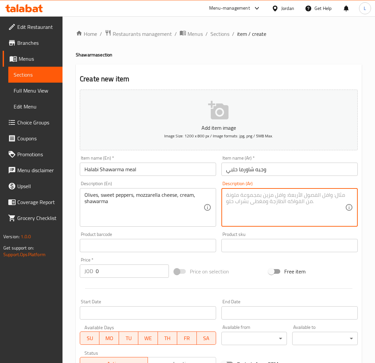
click at [248, 212] on textarea at bounding box center [285, 208] width 119 height 32
paste textarea "زيتون,فلفل حلو,جبنه موزاريلا,كريما, شاورما"
type textarea "زيتون,فلفل حلو,جبنه موزاريلا,كريما, شاورما"
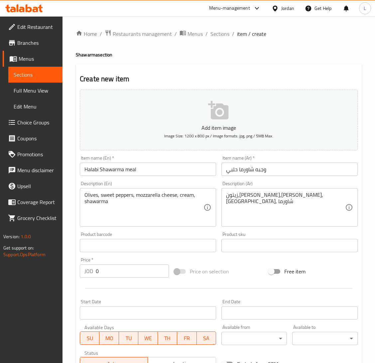
click at [114, 273] on input "0" at bounding box center [132, 271] width 73 height 13
paste input "4.0"
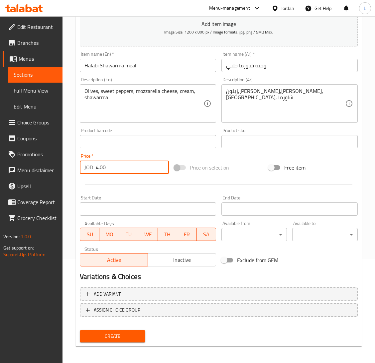
scroll to position [105, 0]
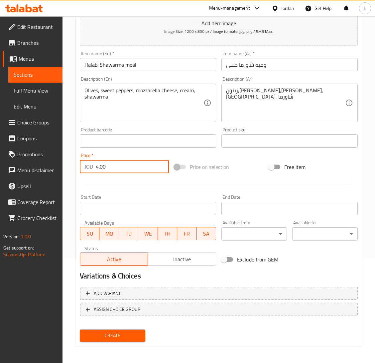
type input "4.00"
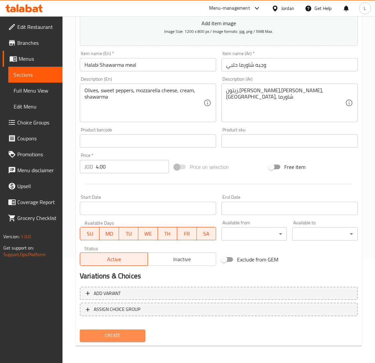
click at [125, 333] on span "Create" at bounding box center [112, 336] width 55 height 8
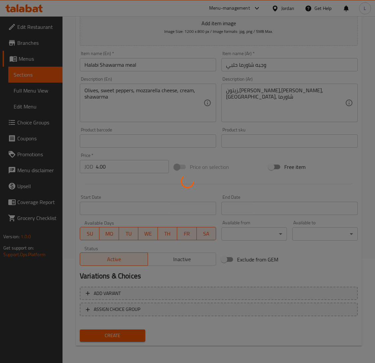
type input "0"
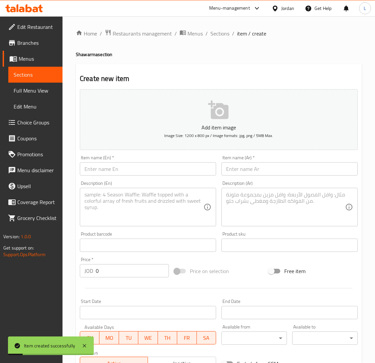
scroll to position [0, 0]
click at [213, 30] on span "Sections" at bounding box center [219, 34] width 19 height 8
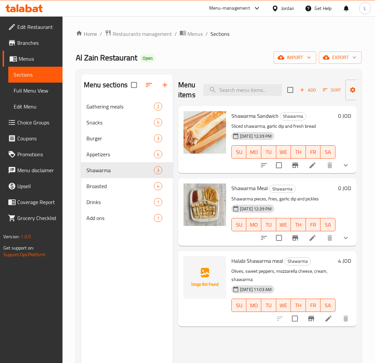
click at [92, 56] on span "Al Zain Restaurant" at bounding box center [106, 57] width 61 height 15
copy span "Al Zain Restaurant"
drag, startPoint x: 233, startPoint y: 43, endPoint x: 342, endPoint y: 62, distance: 110.3
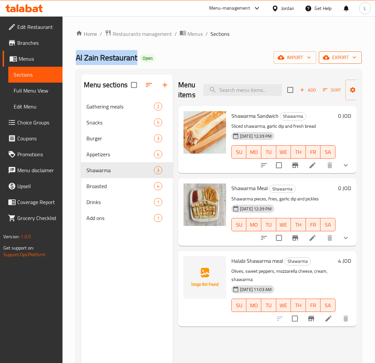
click at [233, 43] on div "Home / Restaurants management / Menus / Sections Al Zain Restaurant Open import…" at bounding box center [219, 237] width 286 height 414
click at [17, 6] on icon at bounding box center [18, 8] width 2 height 8
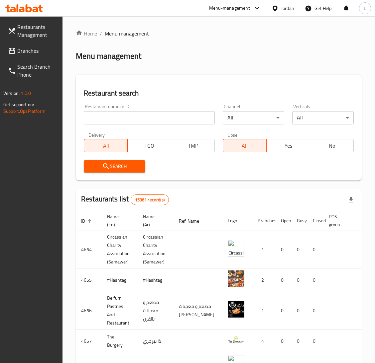
click at [24, 52] on span "Branches" at bounding box center [37, 51] width 40 height 8
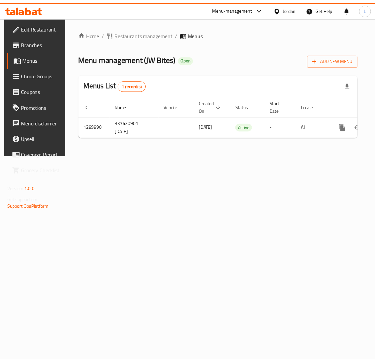
scroll to position [0, 38]
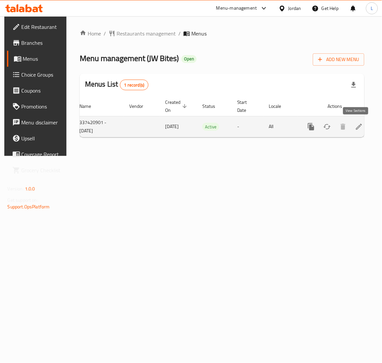
click at [360, 125] on link "enhanced table" at bounding box center [359, 127] width 16 height 16
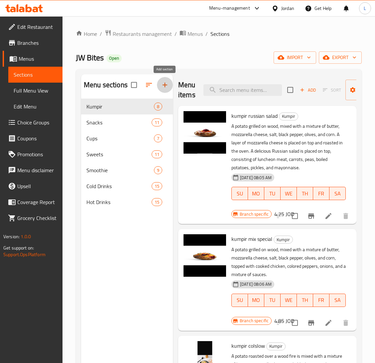
click at [163, 85] on icon "button" at bounding box center [165, 85] width 8 height 8
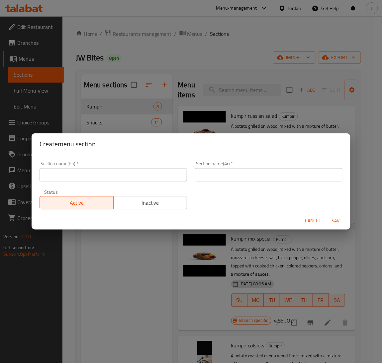
click at [160, 180] on input "text" at bounding box center [114, 174] width 148 height 13
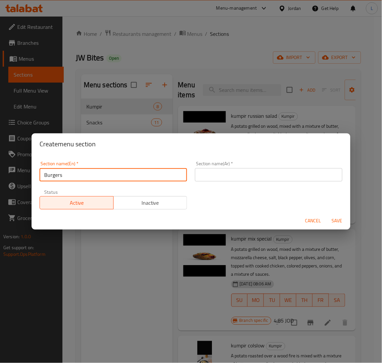
type input "Burgers"
click at [233, 168] on input "text" at bounding box center [269, 174] width 148 height 13
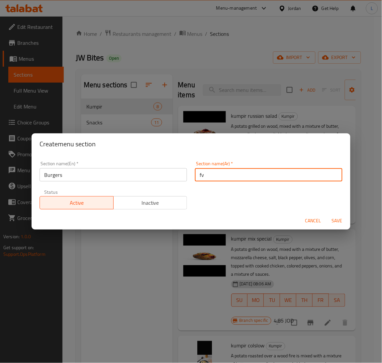
type input "f"
click at [83, 176] on input "Burgers" at bounding box center [114, 174] width 148 height 13
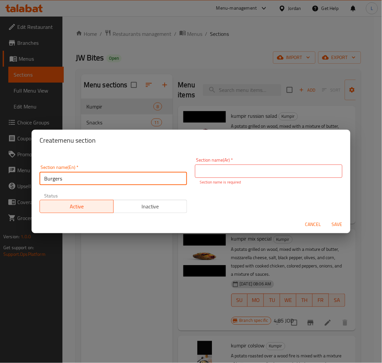
click at [83, 176] on input "Burgers" at bounding box center [114, 178] width 148 height 13
click at [290, 178] on input "text" at bounding box center [269, 171] width 148 height 13
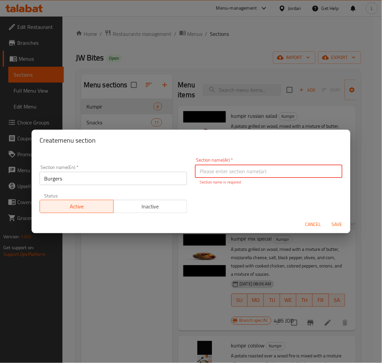
paste input "البرغر"
type input "البرغر"
click at [272, 216] on div "Cancel Save" at bounding box center [191, 225] width 319 height 18
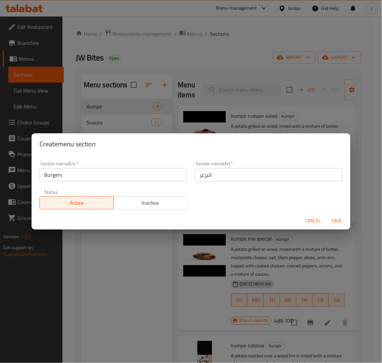
click at [334, 219] on span "Save" at bounding box center [337, 221] width 16 height 8
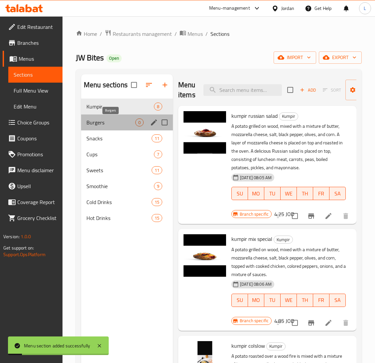
click at [116, 122] on span "Burgers" at bounding box center [110, 123] width 49 height 8
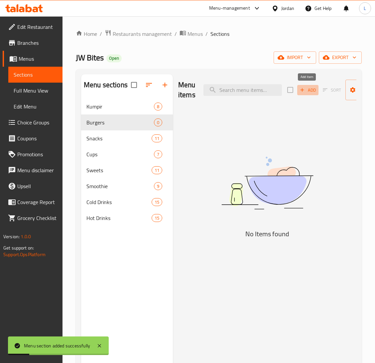
click at [306, 90] on span "Add" at bounding box center [308, 90] width 18 height 8
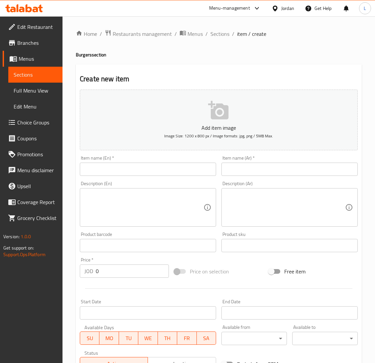
drag, startPoint x: 283, startPoint y: 167, endPoint x: 214, endPoint y: 171, distance: 69.2
click at [283, 167] on input "text" at bounding box center [289, 169] width 136 height 13
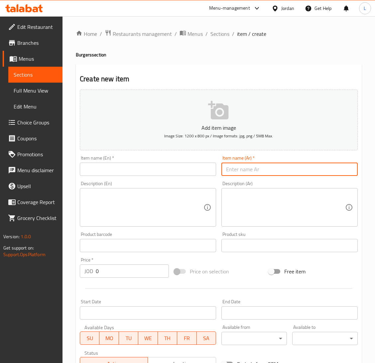
paste input "ماشروم برجر"
type input "ماشروم برجر"
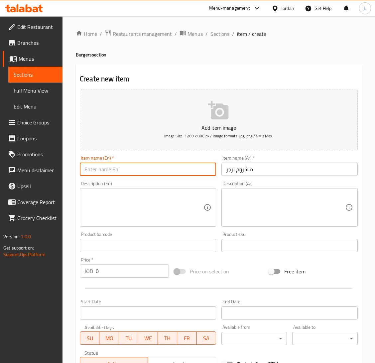
click at [172, 171] on input "text" at bounding box center [148, 169] width 136 height 13
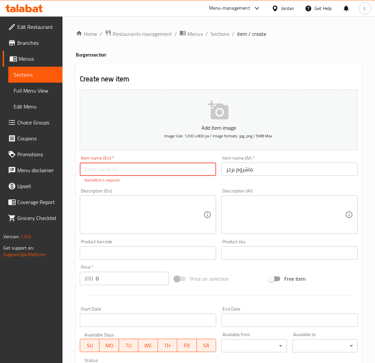
paste input "Mushroom Burger"
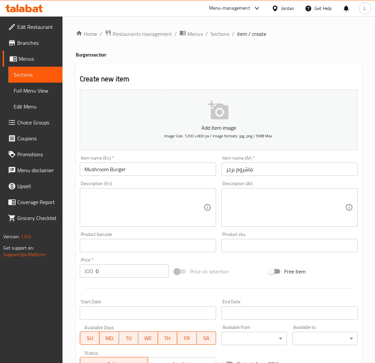
click at [186, 167] on input "Mushroom Burger" at bounding box center [148, 169] width 136 height 13
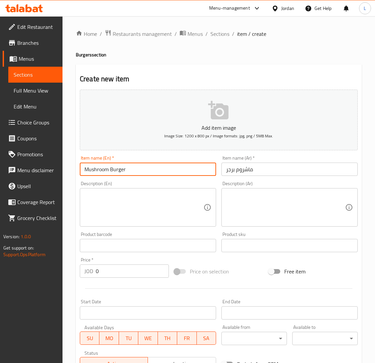
type input "Mushroom Burger"
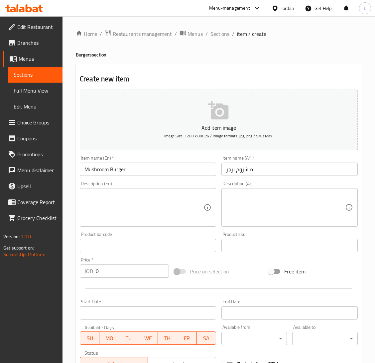
click at [265, 199] on textarea at bounding box center [285, 208] width 119 height 32
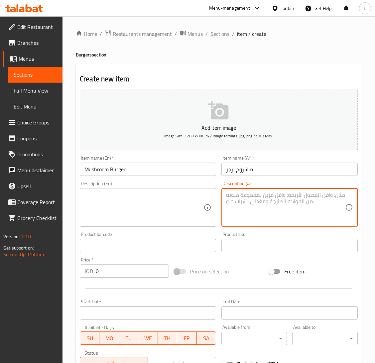
paste textarea "١٥٠ ج لحمة بلدي ١٠٠ بالميه"
type textarea "١٥٠ ج لحمة بلدي ١٠٠ بالميه"
click at [222, 194] on div "١٥٠ ج لحمة بلدي ١٠٠ بالميه Description (Ar)" at bounding box center [289, 207] width 136 height 39
click at [234, 193] on textarea "١٥٠ ج لحمة بلدي ١٠٠ بالميه" at bounding box center [285, 208] width 119 height 32
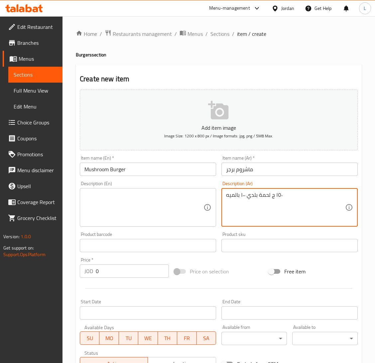
click at [234, 193] on textarea "١٥٠ ج لحمة بلدي ١٠٠ بالميه" at bounding box center [285, 208] width 119 height 32
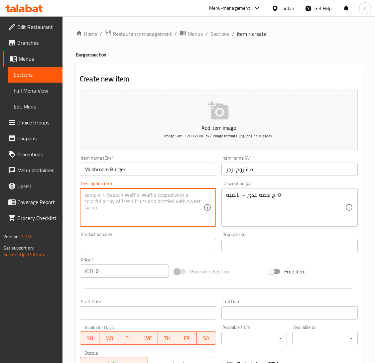
click at [161, 207] on textarea at bounding box center [143, 208] width 119 height 32
paste textarea "150 g of 100% local meat"
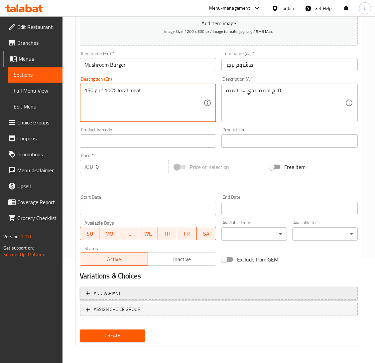
type textarea "150 g of 100% local meat"
click at [194, 295] on span "Add variant" at bounding box center [219, 294] width 266 height 8
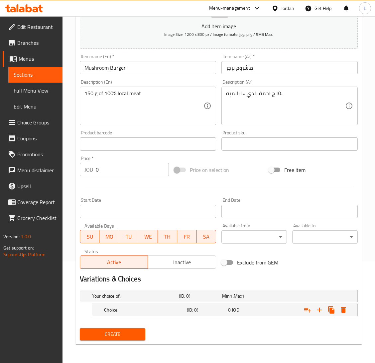
scroll to position [101, 0]
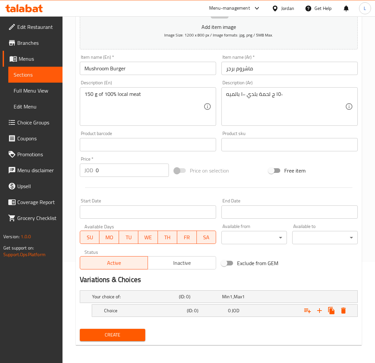
click at [168, 319] on nav at bounding box center [219, 321] width 278 height 5
click at [170, 313] on h5 "Choice" at bounding box center [144, 311] width 80 height 7
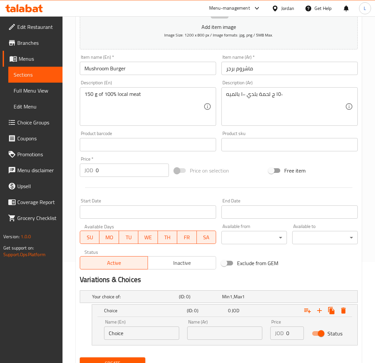
click at [137, 333] on input "Choice" at bounding box center [141, 333] width 75 height 13
click at [137, 333] on input "text" at bounding box center [141, 333] width 75 height 13
type input "sandwich"
click at [211, 337] on input "text" at bounding box center [224, 333] width 75 height 13
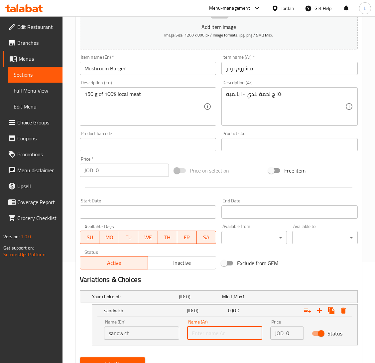
type input "ساندوتش"
click at [289, 335] on input "0" at bounding box center [295, 333] width 18 height 13
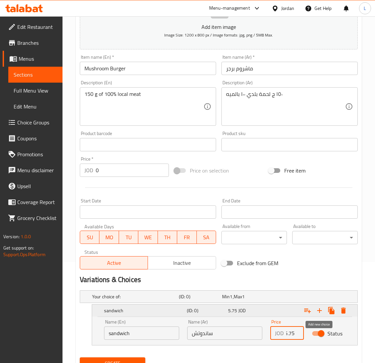
type input "5.75"
click at [316, 310] on icon "Expand" at bounding box center [319, 311] width 8 height 8
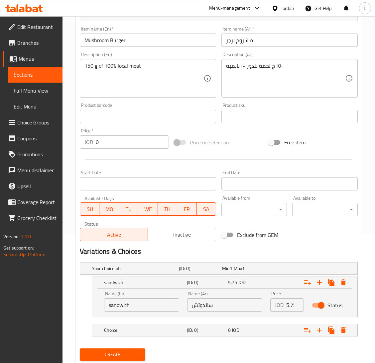
scroll to position [149, 0]
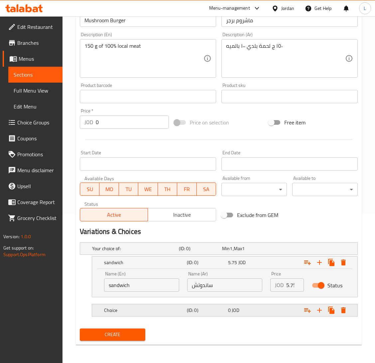
click at [153, 314] on div "Choice" at bounding box center [144, 310] width 83 height 9
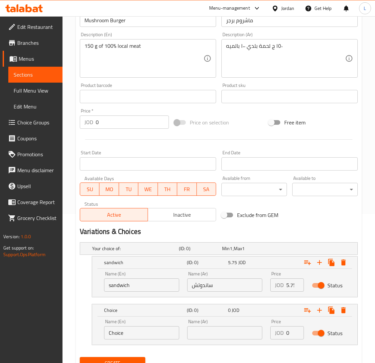
drag, startPoint x: 214, startPoint y: 346, endPoint x: 209, endPoint y: 346, distance: 5.6
click at [214, 346] on div "Your choice of: (ID: 0) Min 1 , Max 1 Name (En) Your choice of: Name (En) Name …" at bounding box center [218, 297] width 283 height 115
click at [209, 335] on input "text" at bounding box center [224, 333] width 75 height 13
paste input "الوجبه"
type input "الوجبه"
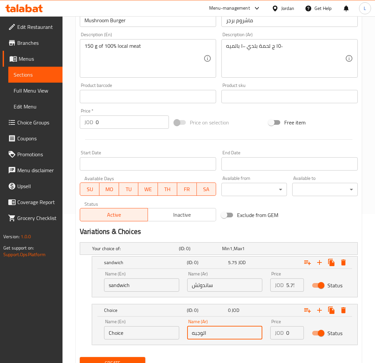
click at [147, 337] on input "Choice" at bounding box center [141, 333] width 75 height 13
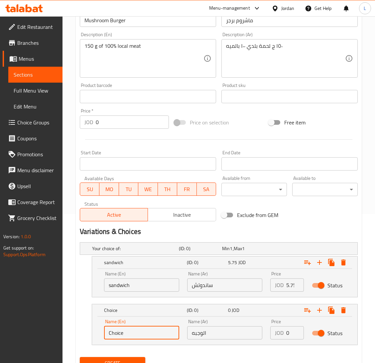
click at [147, 337] on input "Choice" at bounding box center [141, 333] width 75 height 13
type input "Meal"
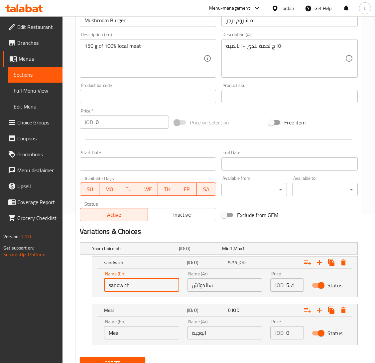
drag, startPoint x: 112, startPoint y: 285, endPoint x: 116, endPoint y: 288, distance: 5.1
click at [112, 285] on input "sandwich" at bounding box center [141, 285] width 75 height 13
type input "Sandwich"
click at [286, 333] on input "0" at bounding box center [295, 333] width 18 height 13
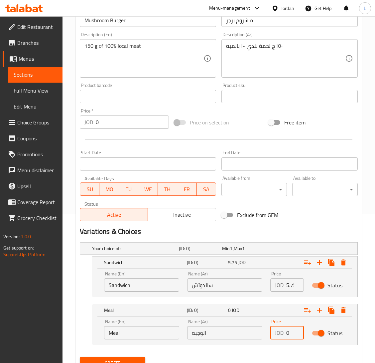
click at [286, 333] on input "0" at bounding box center [295, 333] width 18 height 13
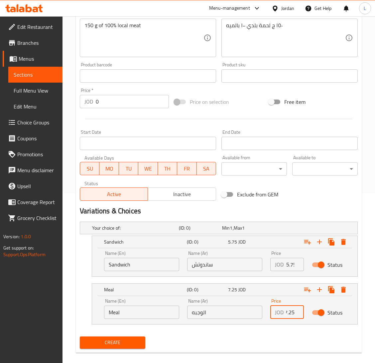
scroll to position [178, 0]
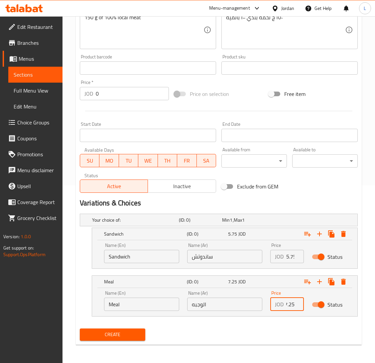
type input "7.25"
click at [119, 337] on span "Create" at bounding box center [112, 335] width 55 height 8
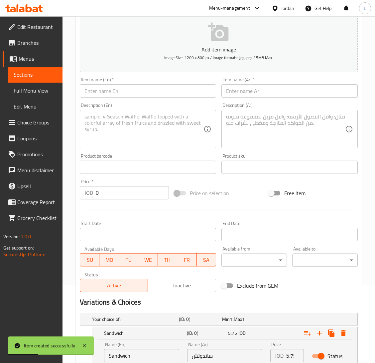
scroll to position [78, 0]
drag, startPoint x: 256, startPoint y: 97, endPoint x: 243, endPoint y: 97, distance: 13.6
click at [256, 97] on input "text" at bounding box center [289, 91] width 136 height 13
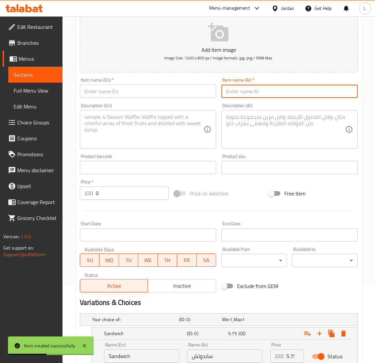
paste input "سموكي برجر"
type input "سموكي برجر"
click at [181, 97] on input "text" at bounding box center [148, 91] width 136 height 13
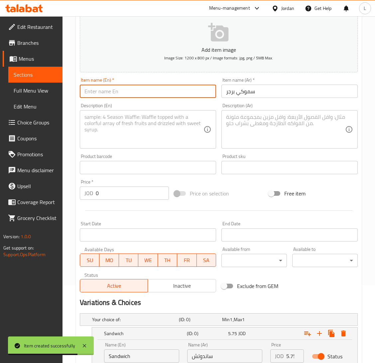
paste input "Smokey Burger"
type input "Smokey Burger"
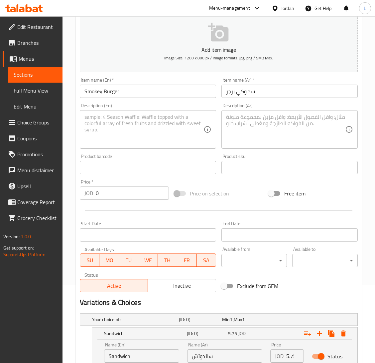
drag, startPoint x: 291, startPoint y: 132, endPoint x: 228, endPoint y: 128, distance: 63.6
click at [291, 132] on textarea at bounding box center [285, 130] width 119 height 32
paste textarea "١٥٠ ج لحمة بلدي ١٠٠ بالميه"
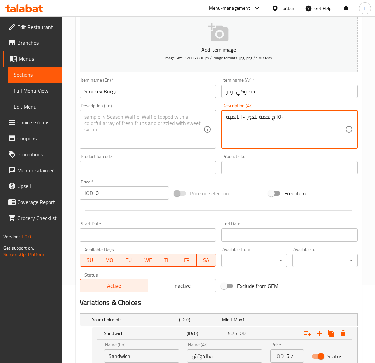
type textarea "١٥٠ ج لحمة بلدي ١٠٠ بالميه"
click at [165, 122] on textarea at bounding box center [143, 130] width 119 height 32
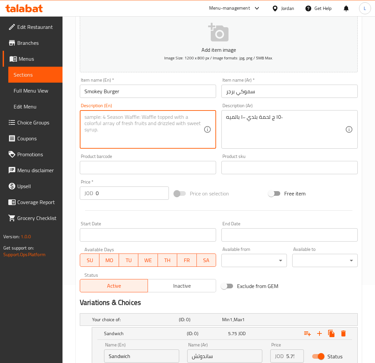
paste textarea "150 g of 100% local meat"
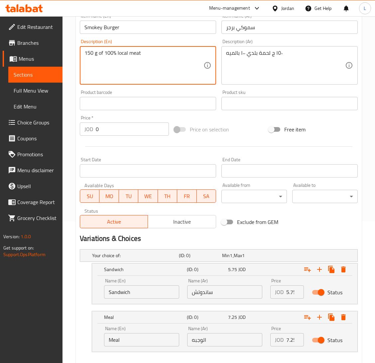
scroll to position [178, 0]
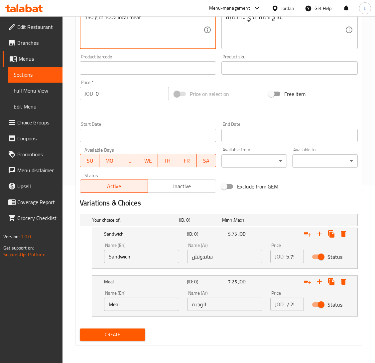
type textarea "150 g of 100% local meat"
click at [287, 256] on input "5.75" at bounding box center [295, 256] width 18 height 13
click at [124, 333] on span "Create" at bounding box center [112, 335] width 55 height 8
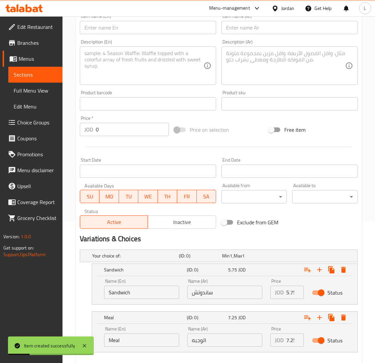
scroll to position [78, 0]
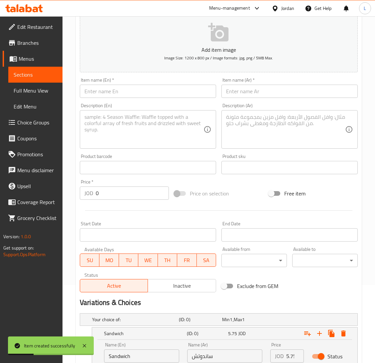
drag, startPoint x: 253, startPoint y: 90, endPoint x: 190, endPoint y: 94, distance: 63.2
click at [253, 90] on input "text" at bounding box center [289, 91] width 136 height 13
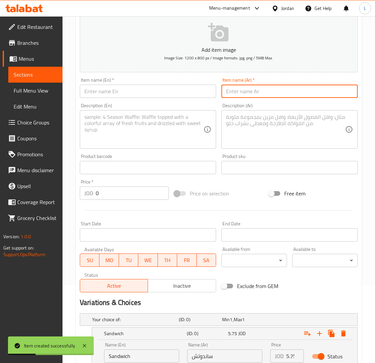
paste input "ماكسيكان برجر"
type input "ماكسيكان برجر"
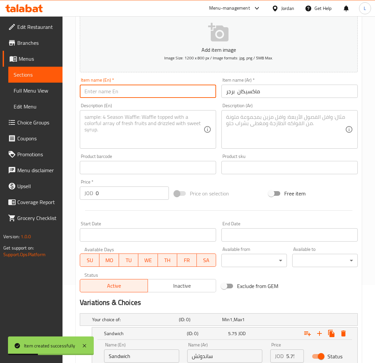
click at [166, 93] on input "text" at bounding box center [148, 91] width 136 height 13
paste input "Mexican Burger"
type input "Mexican Burger"
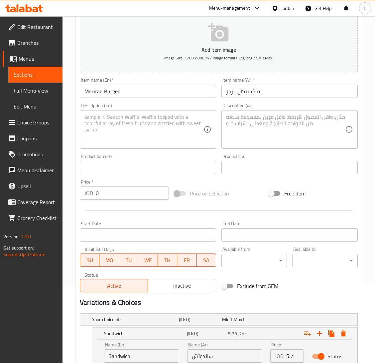
click at [284, 139] on textarea at bounding box center [285, 130] width 119 height 32
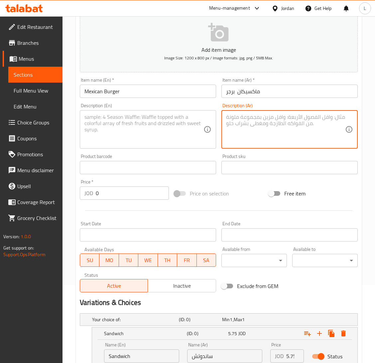
paste textarea "١٥٠ ج لحمة بلدي ١٠٠ بالميه"
type textarea "١٥٠ ج لحمة بلدي ١٠٠ بالميه"
click at [166, 116] on textarea at bounding box center [143, 130] width 119 height 32
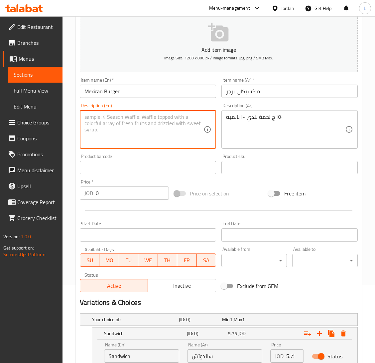
paste textarea "150 g of 100% local meat"
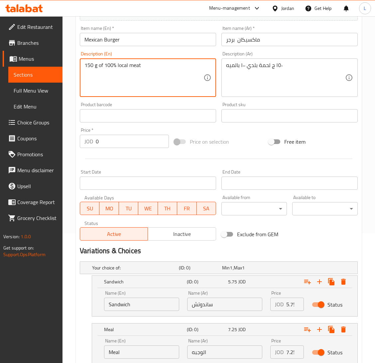
scroll to position [178, 0]
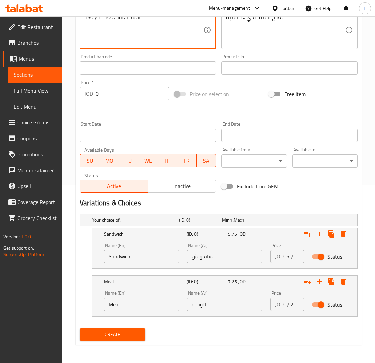
type textarea "150 g of 100% local meat"
click at [126, 336] on span "Create" at bounding box center [112, 335] width 55 height 8
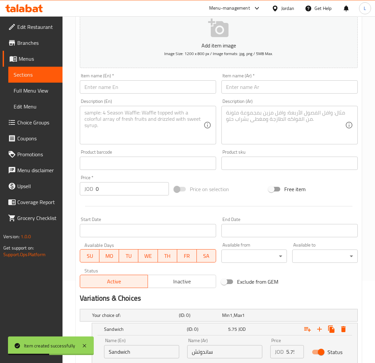
scroll to position [78, 0]
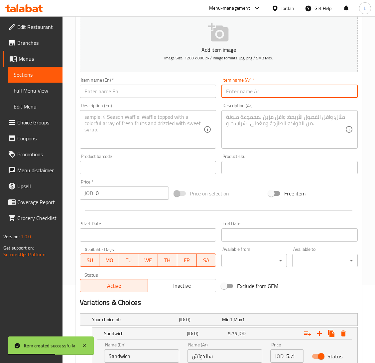
click at [238, 88] on input "text" at bounding box center [289, 91] width 136 height 13
paste input "كلاسيك برجر"
type input "كلاسيك برجر"
click at [161, 88] on input "text" at bounding box center [148, 91] width 136 height 13
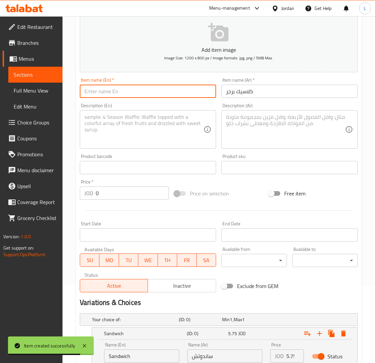
paste input "Classic burger"
type input "Classic burger"
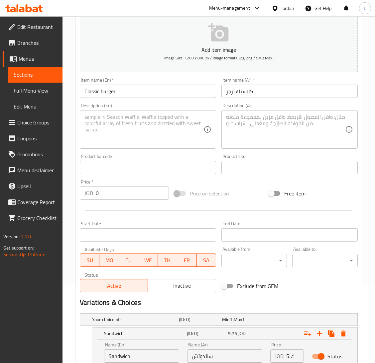
click at [262, 130] on textarea at bounding box center [285, 130] width 119 height 32
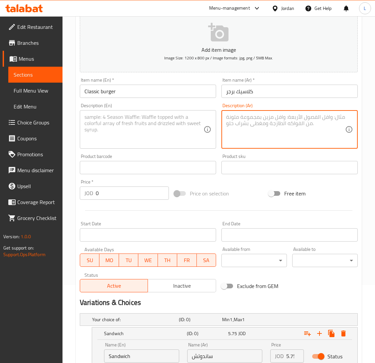
paste textarea "ج لحمة بلدي ١٠٠ بالميه"
type textarea "ج لحمة بلدي ١٠٠ بالميه"
click at [150, 121] on textarea at bounding box center [143, 130] width 119 height 32
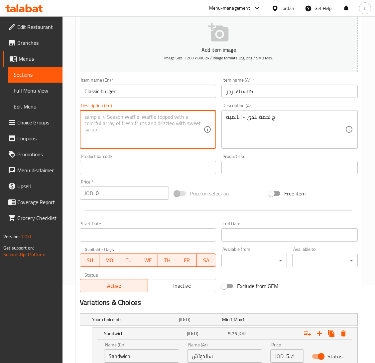
paste textarea "100% local meat"
click at [109, 122] on textarea "100% local meat" at bounding box center [143, 130] width 119 height 32
paste textarea "١٥٠ ج لحمة بلدي ١٠٠ بالميه"
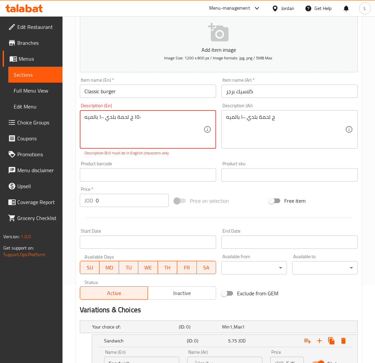
click at [135, 122] on textarea "١٥٠ ج لحمة بلدي ١٠٠ بالميه" at bounding box center [143, 130] width 119 height 32
paste textarea "150 g of 100% local meat"
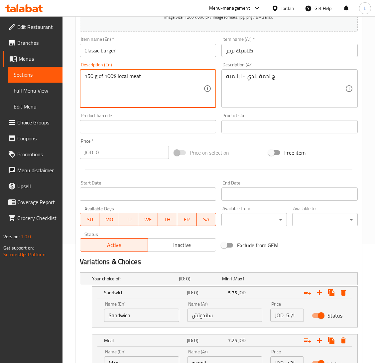
scroll to position [178, 0]
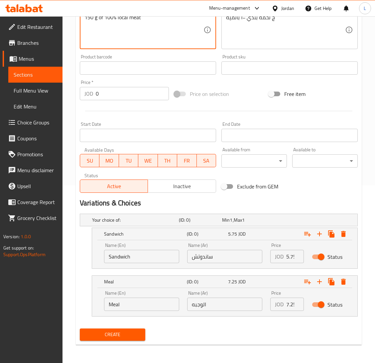
type textarea "150 g of 100% local meat"
click at [287, 256] on input "5.75" at bounding box center [295, 256] width 18 height 13
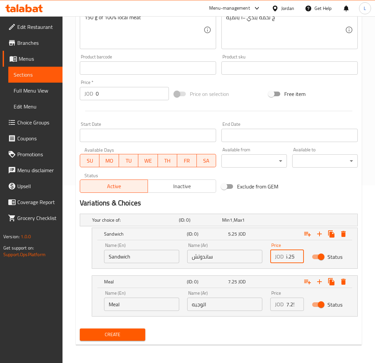
type input "5.25"
click at [287, 308] on input "7.25" at bounding box center [295, 304] width 18 height 13
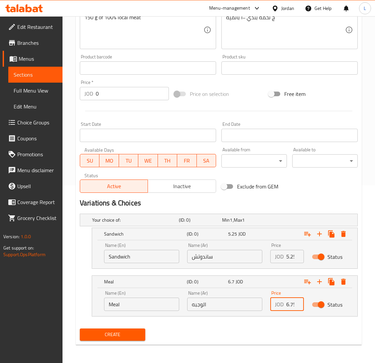
scroll to position [0, 2]
type input "6.75"
click at [107, 331] on span "Create" at bounding box center [112, 335] width 55 height 8
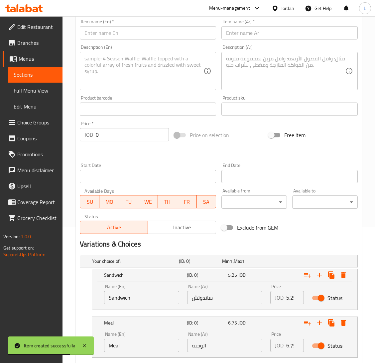
scroll to position [28, 0]
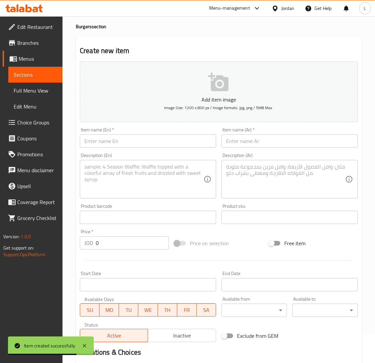
drag, startPoint x: 255, startPoint y: 134, endPoint x: 218, endPoint y: 136, distance: 37.3
click at [255, 134] on div "Item name (Ar)   * Item name (Ar) *" at bounding box center [289, 138] width 136 height 20
click at [248, 141] on input "text" at bounding box center [289, 141] width 136 height 13
paste input "ماشروم برجر"
type input "ماشروم برجر"
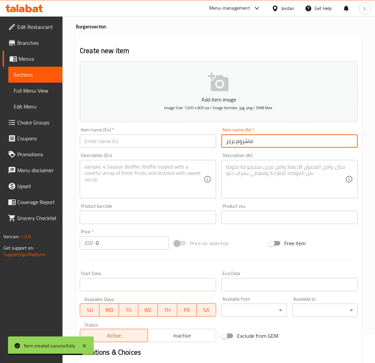
click at [156, 144] on input "text" at bounding box center [148, 141] width 136 height 13
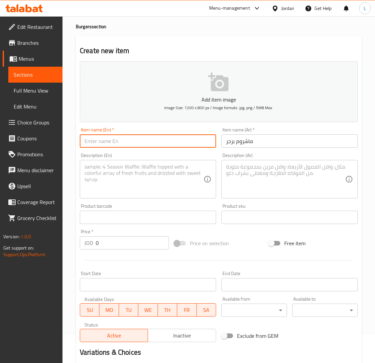
paste input "Mushroom Burger"
type input "Mushroom Burger"
drag, startPoint x: 242, startPoint y: 180, endPoint x: 221, endPoint y: 181, distance: 20.9
click at [242, 180] on textarea at bounding box center [285, 180] width 119 height 32
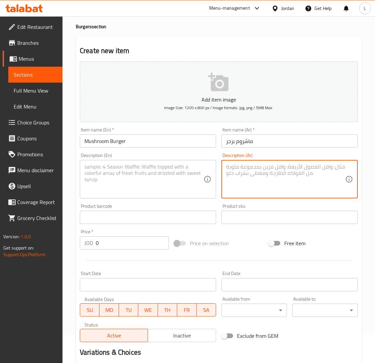
paste textarea "ج لحمة بلدي ١٠٠ بالميه"
type textarea "ج لحمة بلدي ١٠٠ بالميه"
click at [134, 178] on textarea at bounding box center [143, 180] width 119 height 32
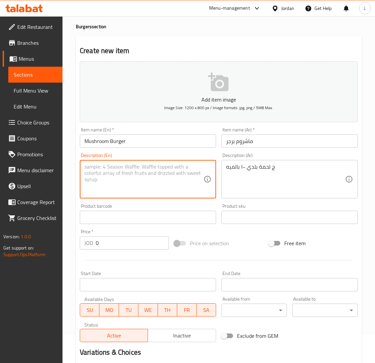
paste textarea "200g of 100% local meat"
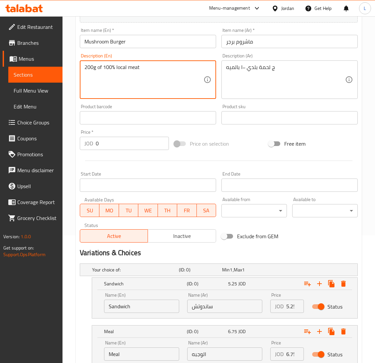
type textarea "200g of 100% local meat"
click at [291, 302] on input "5.25" at bounding box center [295, 306] width 18 height 13
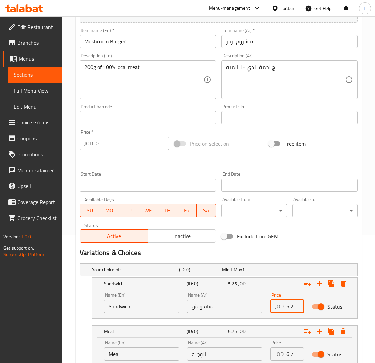
click at [291, 302] on input "5.25" at bounding box center [295, 306] width 18 height 13
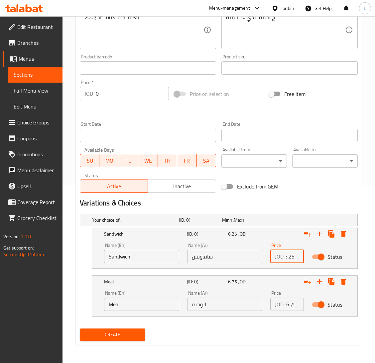
type input "6.25"
click at [286, 307] on input "6.75" at bounding box center [295, 304] width 18 height 13
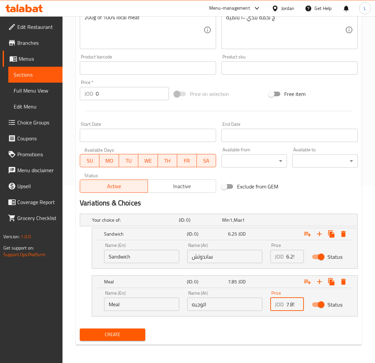
scroll to position [0, 2]
type input "7.85"
click at [122, 332] on span "Create" at bounding box center [112, 335] width 55 height 8
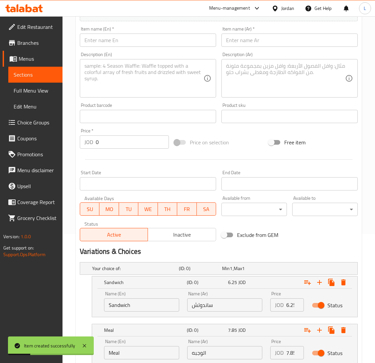
scroll to position [78, 0]
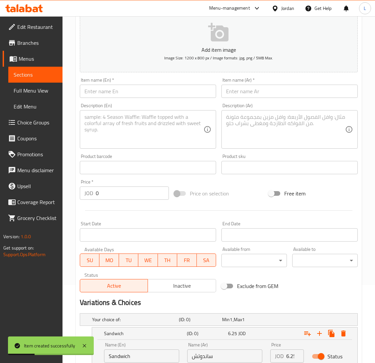
drag, startPoint x: 256, startPoint y: 91, endPoint x: 187, endPoint y: 89, distance: 69.8
click at [257, 90] on input "text" at bounding box center [289, 91] width 136 height 13
paste input "سموكي برجر"
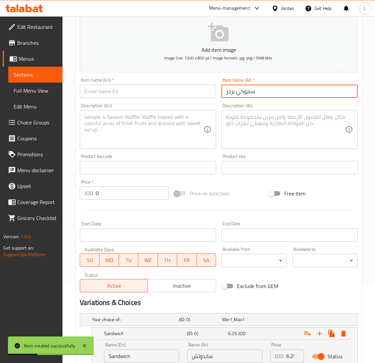
type input "سموكي برجر"
click at [145, 87] on input "text" at bounding box center [148, 91] width 136 height 13
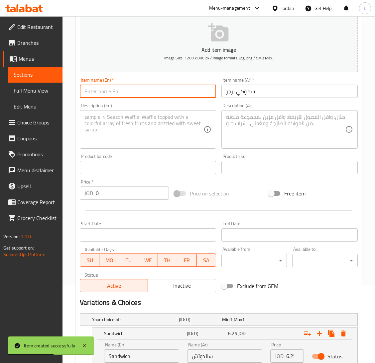
paste input "Smokey Burger"
type input "Smokey Burger"
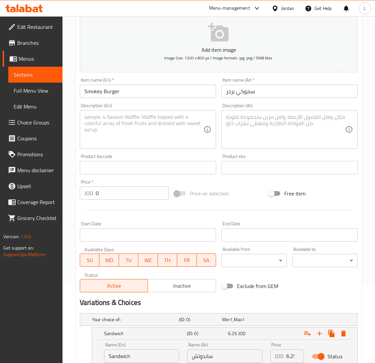
drag, startPoint x: 274, startPoint y: 124, endPoint x: 233, endPoint y: 125, distance: 41.9
click at [275, 123] on textarea at bounding box center [285, 130] width 119 height 32
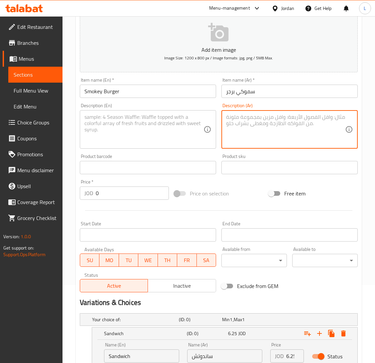
paste textarea "٢٠٠ ج لحمة بلدي ١٠٠ بالميه"
type textarea "٢٠٠ ج لحمة بلدي ١٠٠ بالميه"
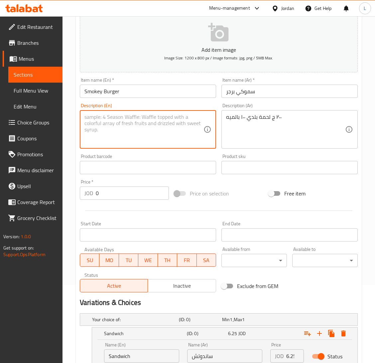
click at [149, 127] on textarea at bounding box center [143, 130] width 119 height 32
paste textarea "200g of 100% local meat"
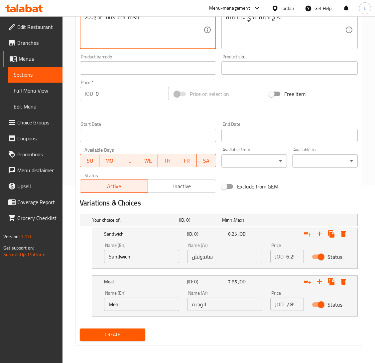
type textarea "200g of 100% local meat"
click at [289, 255] on input "6.25" at bounding box center [295, 256] width 18 height 13
click at [110, 332] on span "Create" at bounding box center [112, 335] width 55 height 8
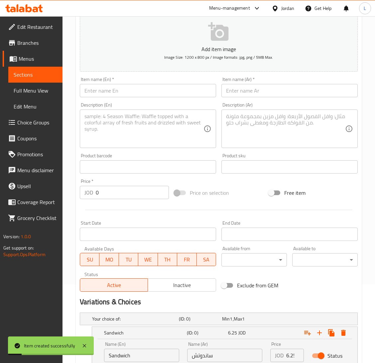
scroll to position [78, 0]
click at [269, 92] on input "text" at bounding box center [289, 91] width 136 height 13
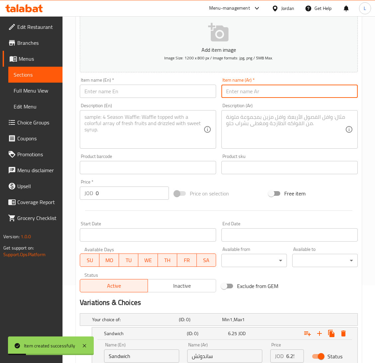
paste input "ماكسيكان برجر"
type input "ماكسيكان برجر"
click at [199, 90] on input "text" at bounding box center [148, 91] width 136 height 13
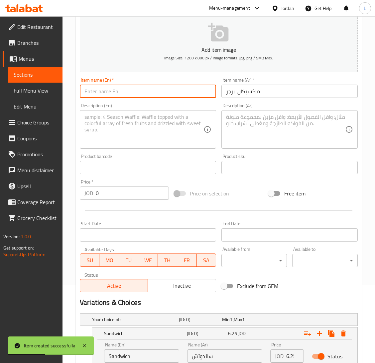
paste input "Mexican Burger"
type input "Mexican Burger"
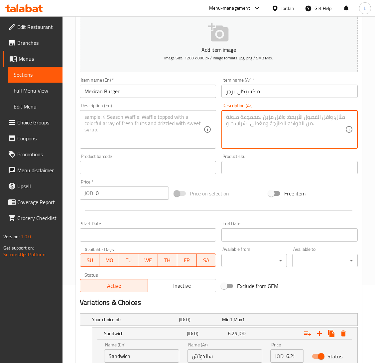
click at [268, 122] on textarea at bounding box center [285, 130] width 119 height 32
paste textarea "٢٠٠ ج لحمة بلدي ١٠٠ بالميه"
type textarea "٢٠٠ ج لحمة بلدي ١٠٠ بالميه"
click at [175, 124] on textarea at bounding box center [143, 130] width 119 height 32
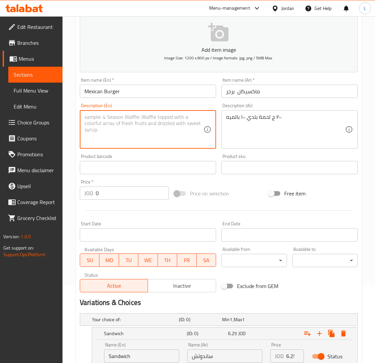
paste textarea "200g of 100% local meat"
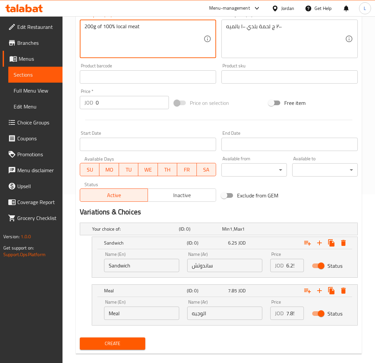
scroll to position [178, 0]
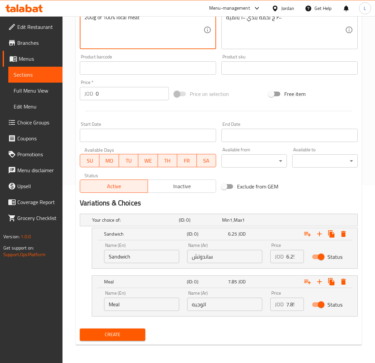
type textarea "200g of 100% local meat"
click at [124, 331] on span "Create" at bounding box center [112, 335] width 55 height 8
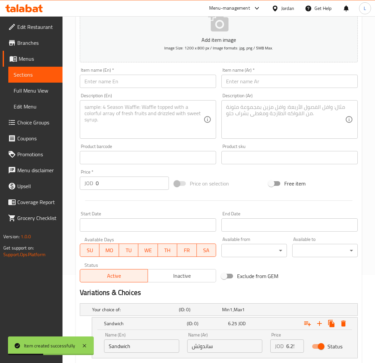
scroll to position [78, 0]
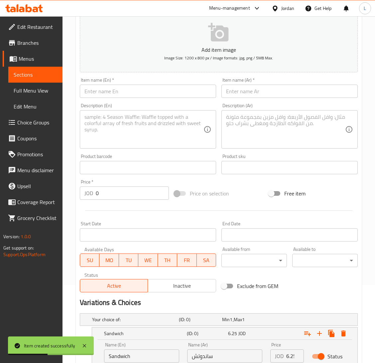
click at [246, 89] on input "text" at bounding box center [289, 91] width 136 height 13
paste input "كلاسيك برجر"
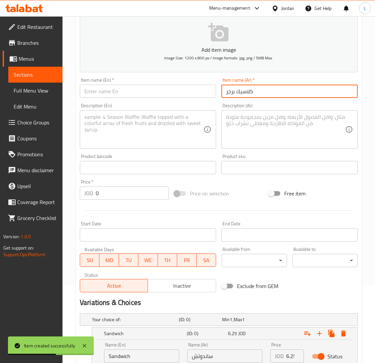
type input "كلاسيك برجر"
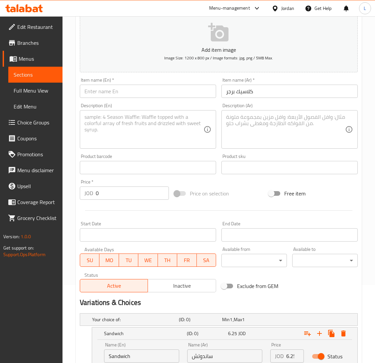
click at [236, 132] on textarea at bounding box center [285, 130] width 119 height 32
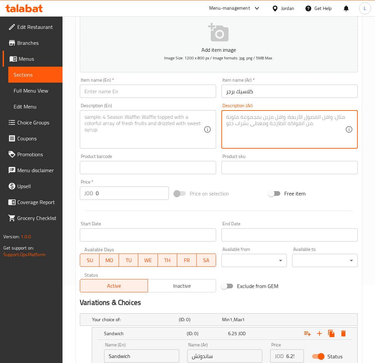
paste textarea "٢٠٠ ج لحمة بلدي ١٠٠ بالميه"
type textarea "٢٠٠ ج لحمة بلدي ١٠٠ بالميه"
click at [228, 90] on input "كلاسيك برجر" at bounding box center [289, 91] width 136 height 13
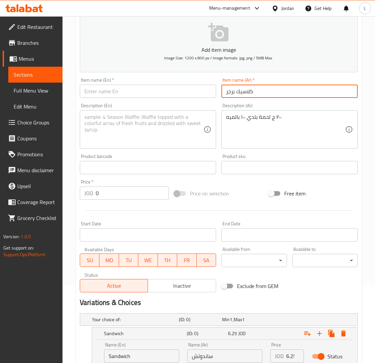
click at [228, 90] on input "كلاسيك برجر" at bounding box center [289, 91] width 136 height 13
click at [131, 88] on input "text" at bounding box center [148, 91] width 136 height 13
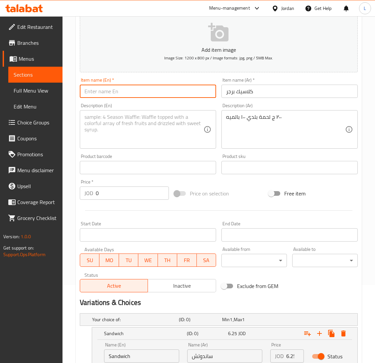
paste input "Classic burger"
type input "Classic burger"
drag, startPoint x: 96, startPoint y: 128, endPoint x: 132, endPoint y: 132, distance: 35.8
click at [96, 128] on textarea at bounding box center [143, 130] width 119 height 32
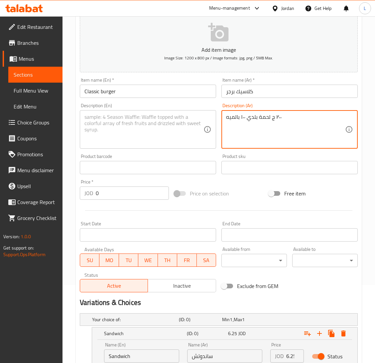
click at [284, 118] on textarea "٢٠٠ ج لحمة بلدي ١٠٠ بالميه" at bounding box center [285, 130] width 119 height 32
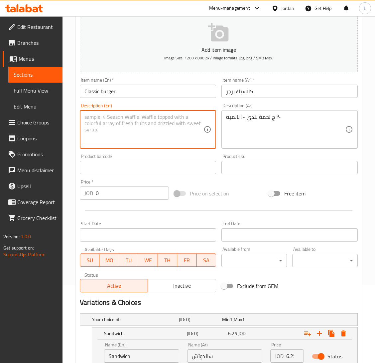
click at [134, 144] on textarea at bounding box center [143, 130] width 119 height 32
paste textarea "200g of 100% local meat"
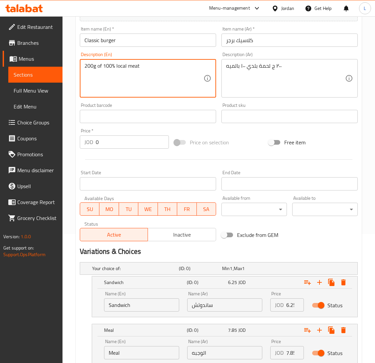
scroll to position [178, 0]
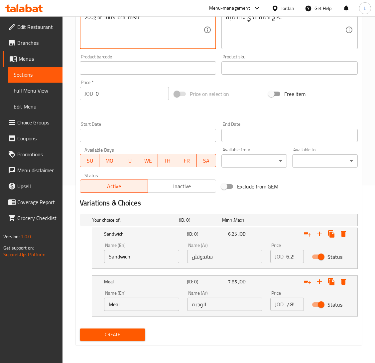
type textarea "200g of 100% local meat"
click at [288, 256] on input "6.25" at bounding box center [295, 256] width 18 height 13
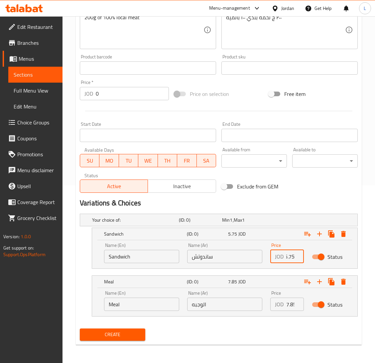
type input "5.75"
click at [288, 305] on input "7.85" at bounding box center [295, 304] width 18 height 13
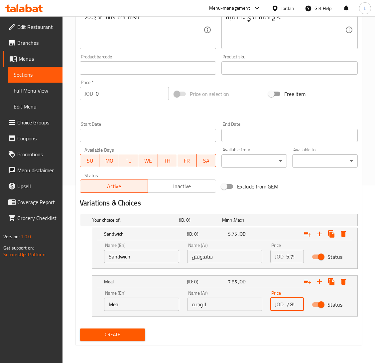
click at [288, 305] on input "7.85" at bounding box center [295, 304] width 18 height 13
type input "7.4"
click at [107, 333] on span "Create" at bounding box center [112, 335] width 55 height 8
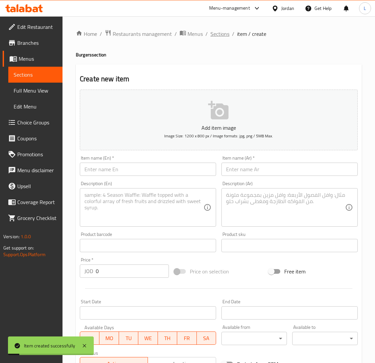
click at [219, 33] on span "Sections" at bounding box center [219, 34] width 19 height 8
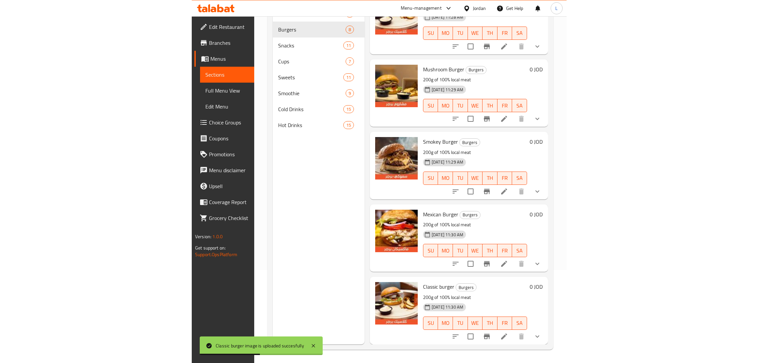
scroll to position [233, 0]
